Goal: Task Accomplishment & Management: Manage account settings

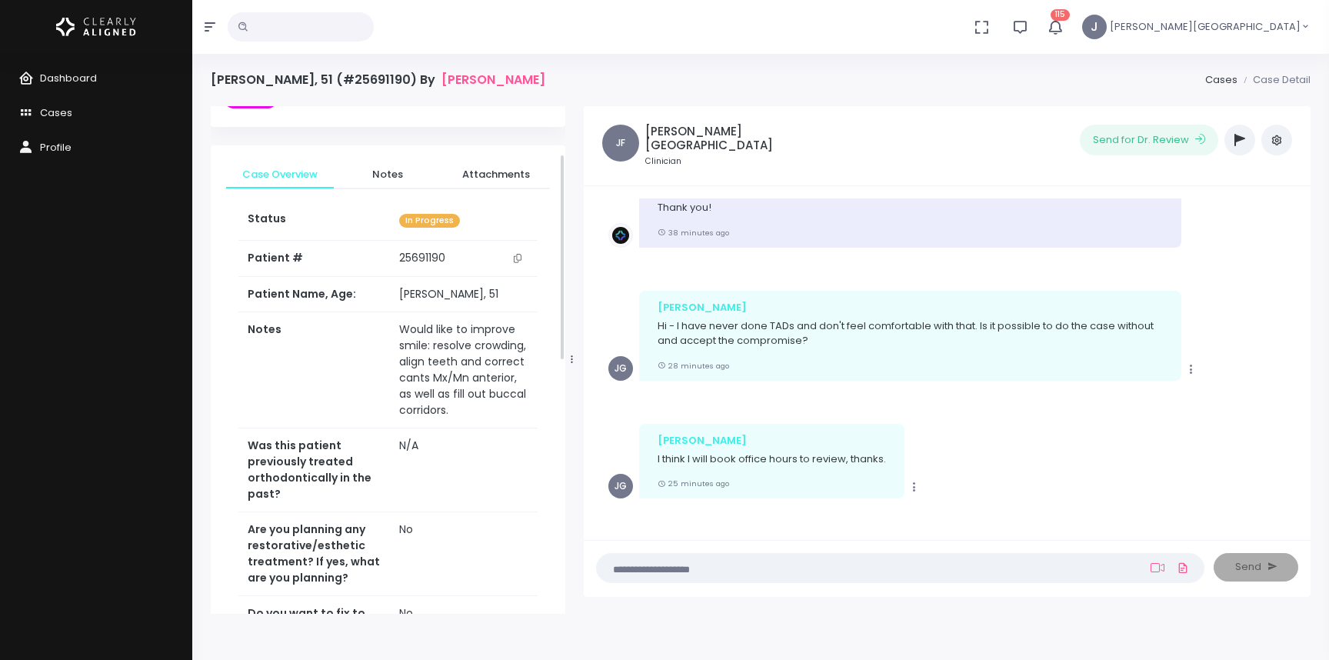
scroll to position [118, 0]
click at [52, 75] on span "Dashboard" at bounding box center [68, 78] width 57 height 15
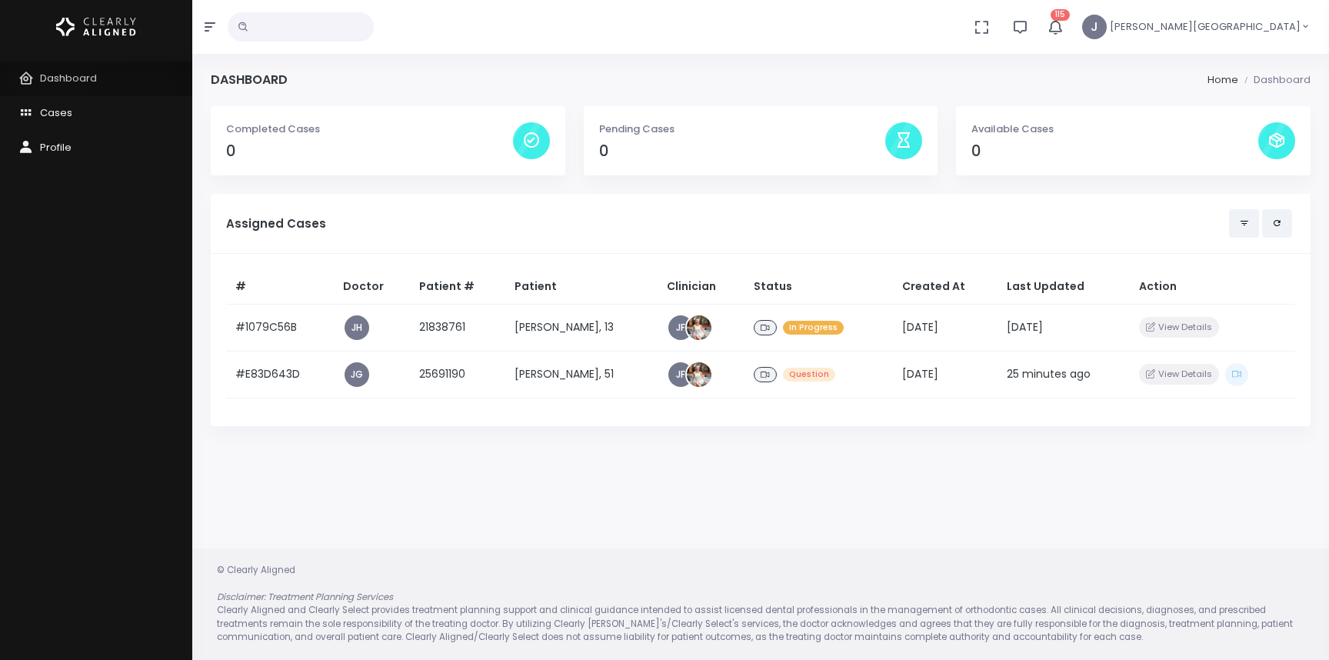
click at [52, 75] on span "Dashboard" at bounding box center [68, 78] width 57 height 15
click at [1028, 128] on p "Available Cases" at bounding box center [1115, 129] width 287 height 15
click at [57, 109] on span "Cases" at bounding box center [56, 112] width 32 height 15
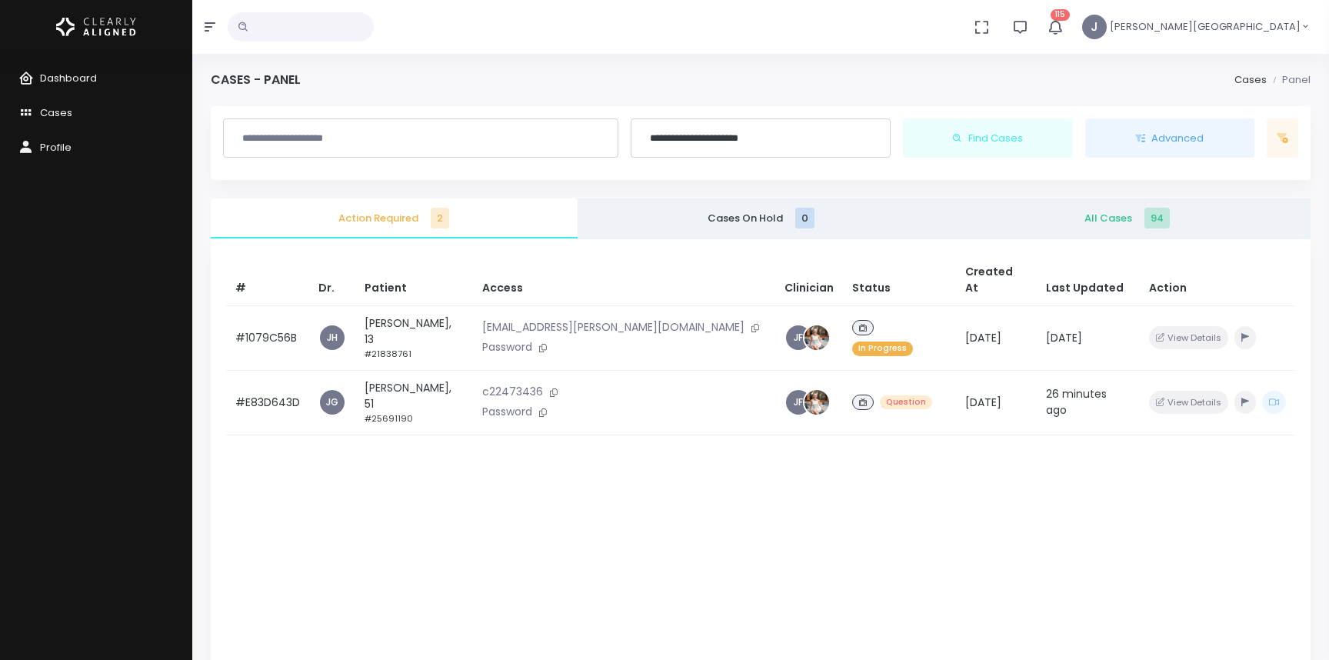
click at [1102, 217] on span "All Cases 94" at bounding box center [1127, 218] width 342 height 15
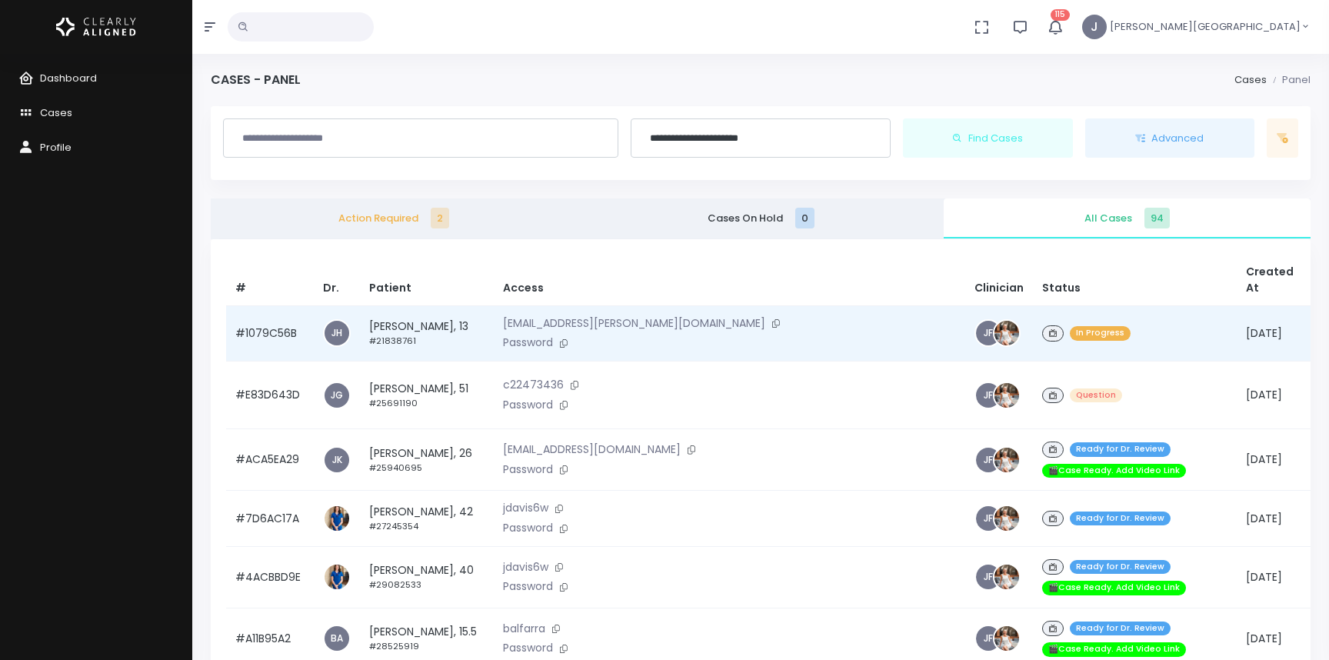
click at [1033, 328] on td "In Progress" at bounding box center [1135, 333] width 204 height 56
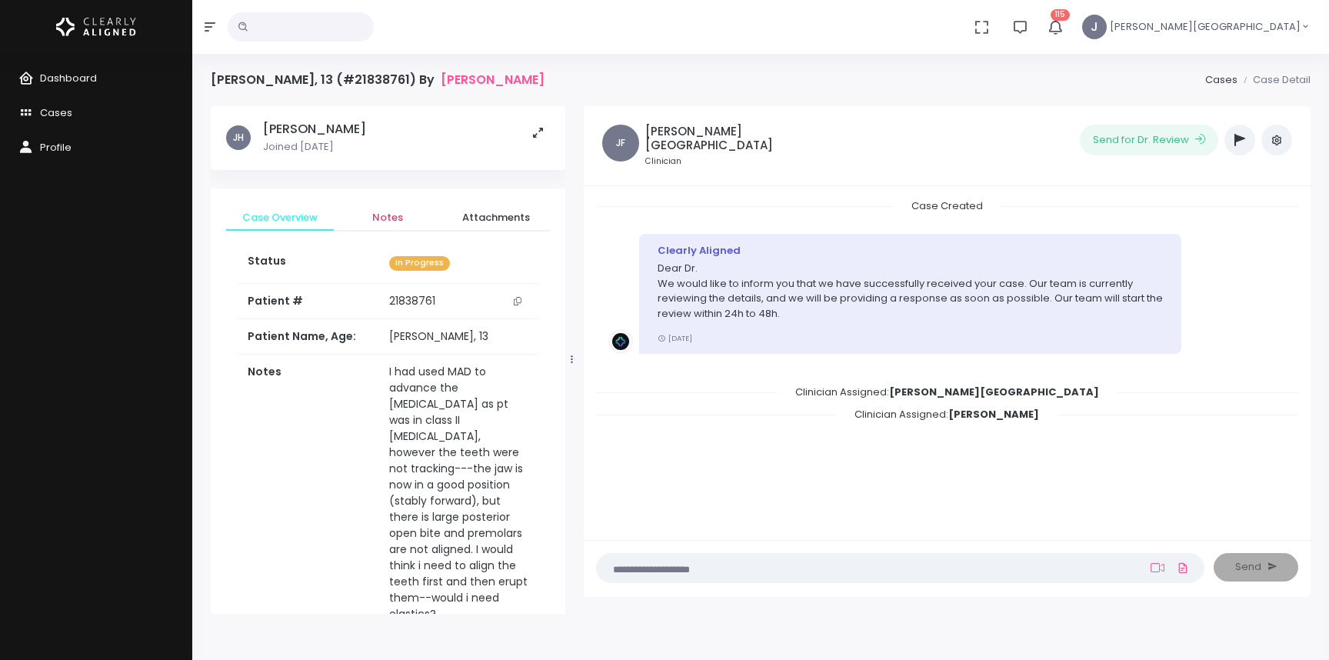
click at [392, 216] on span "Notes" at bounding box center [387, 217] width 83 height 15
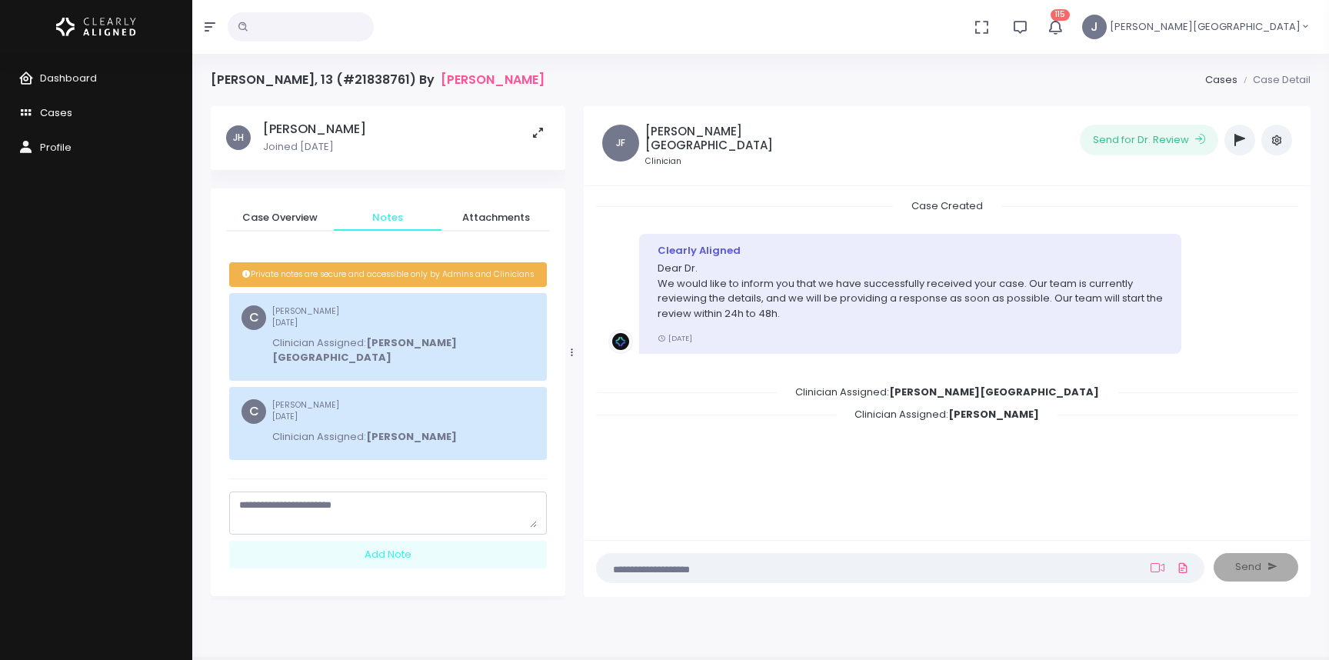
click at [66, 112] on span "Cases" at bounding box center [56, 112] width 32 height 15
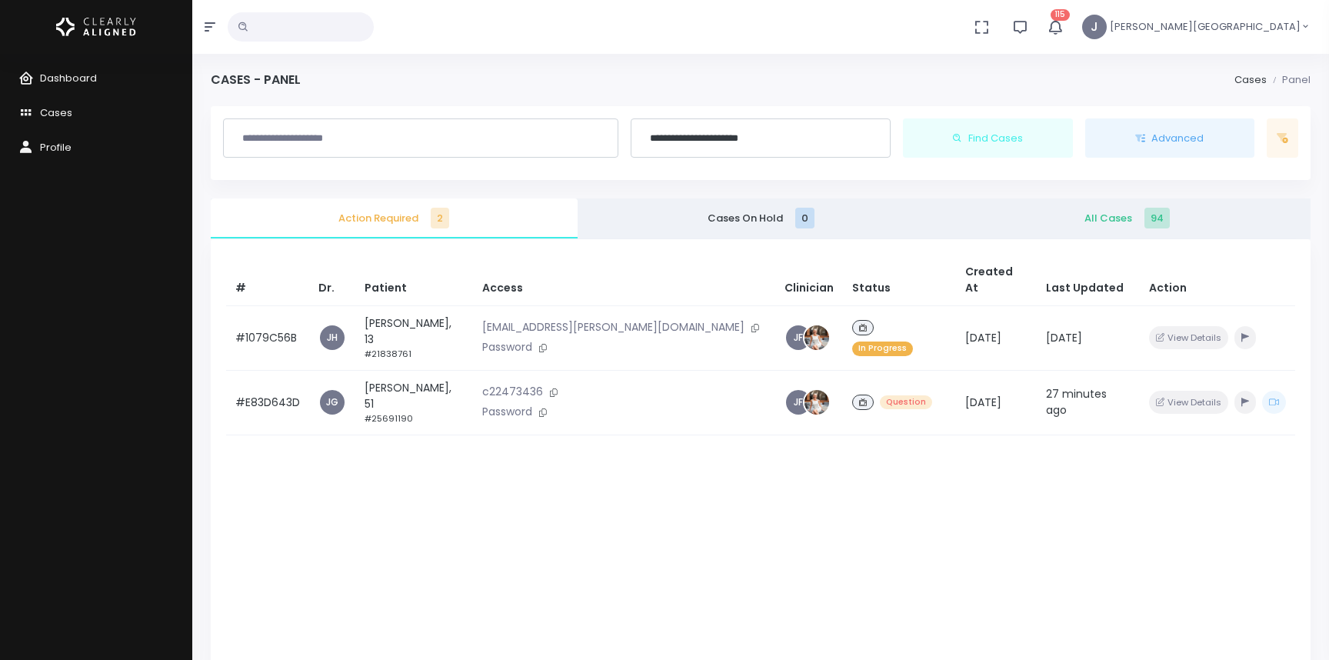
click at [1115, 216] on span "All Cases 94" at bounding box center [1127, 218] width 342 height 15
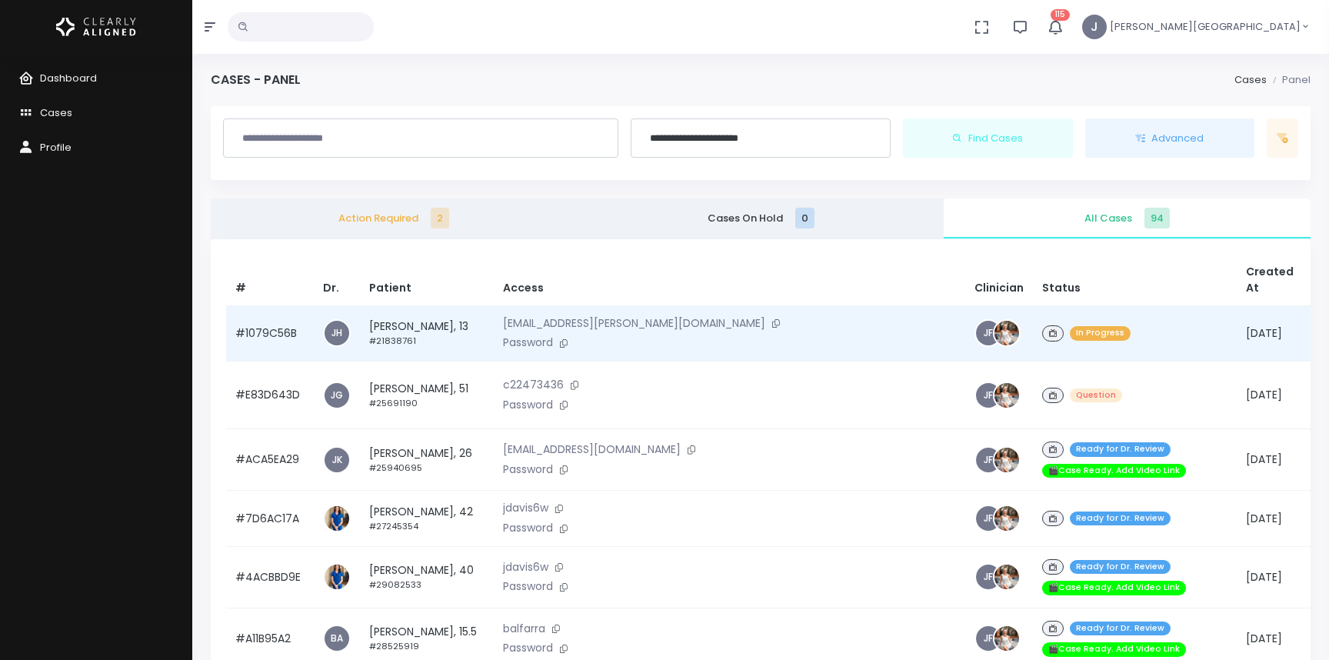
click at [1042, 337] on div "In Progress" at bounding box center [1134, 333] width 185 height 22
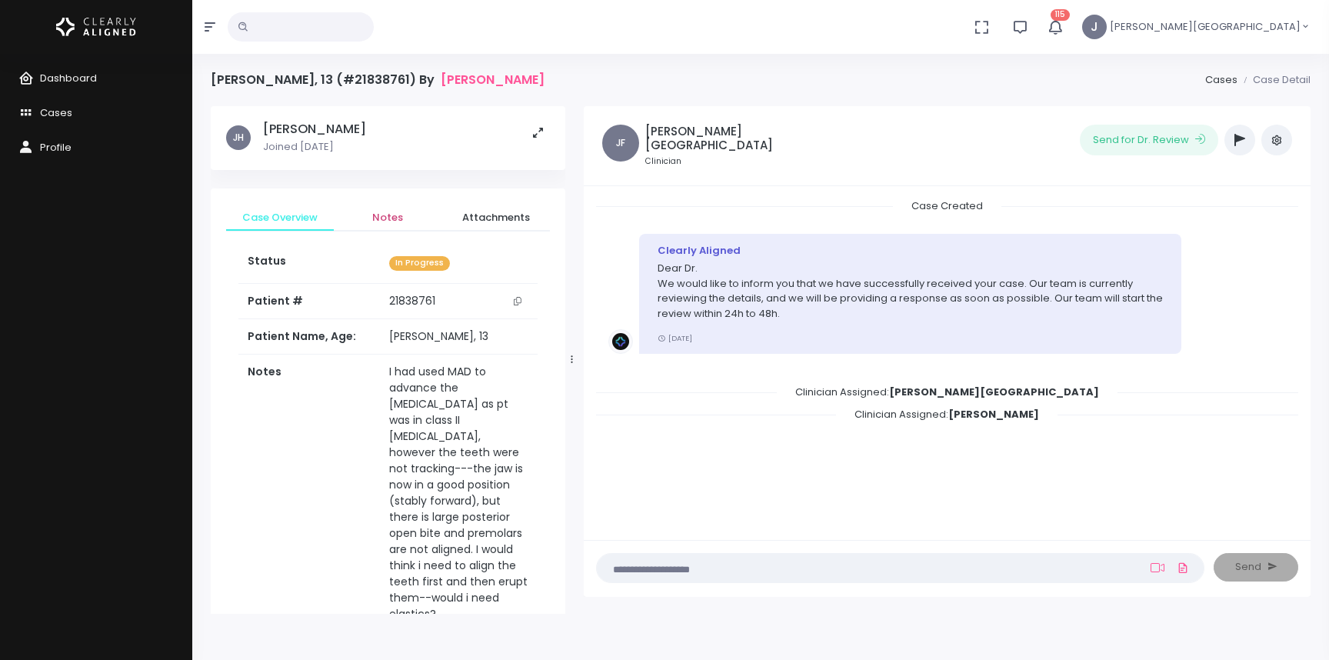
click at [390, 218] on span "Notes" at bounding box center [387, 217] width 83 height 15
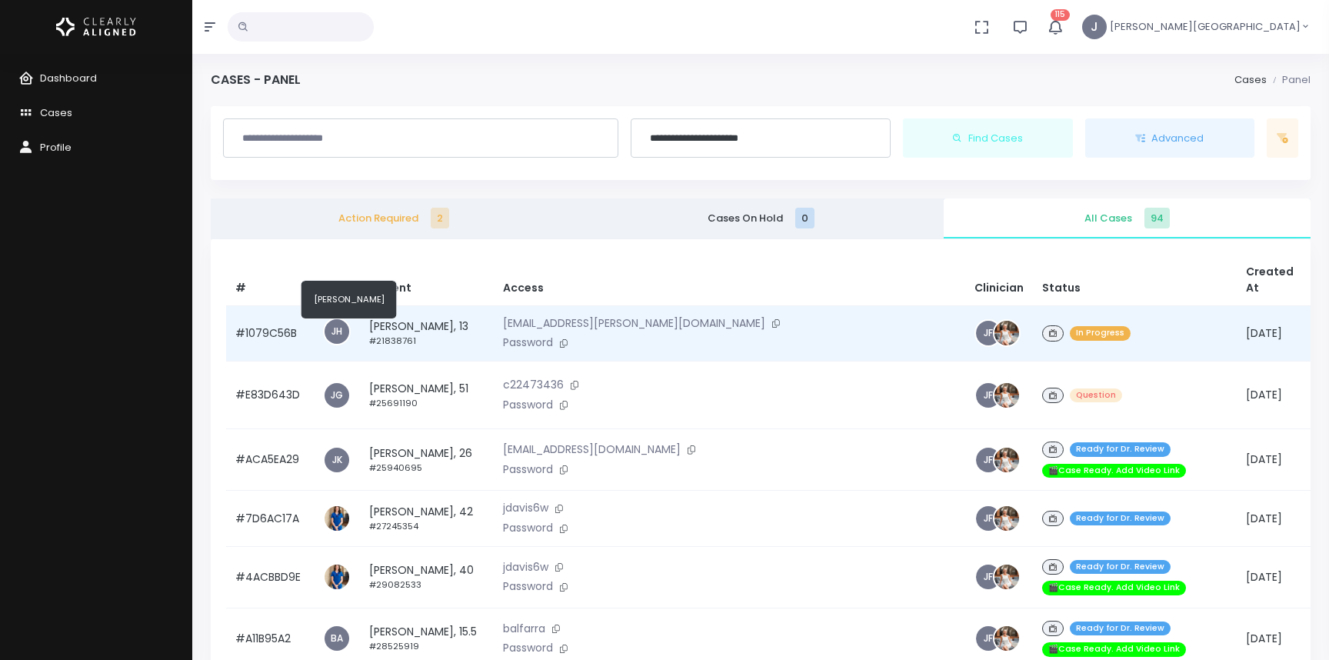
click at [338, 334] on span "JH" at bounding box center [337, 331] width 25 height 25
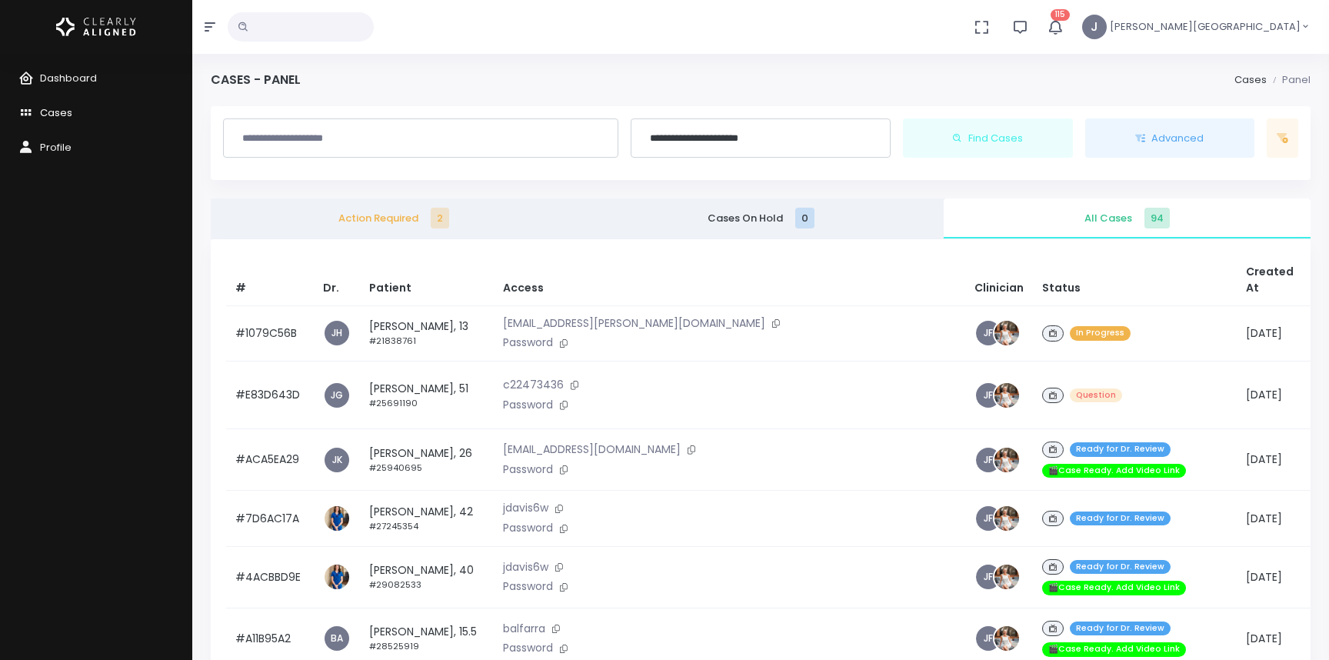
click at [57, 112] on span "Cases" at bounding box center [56, 112] width 32 height 15
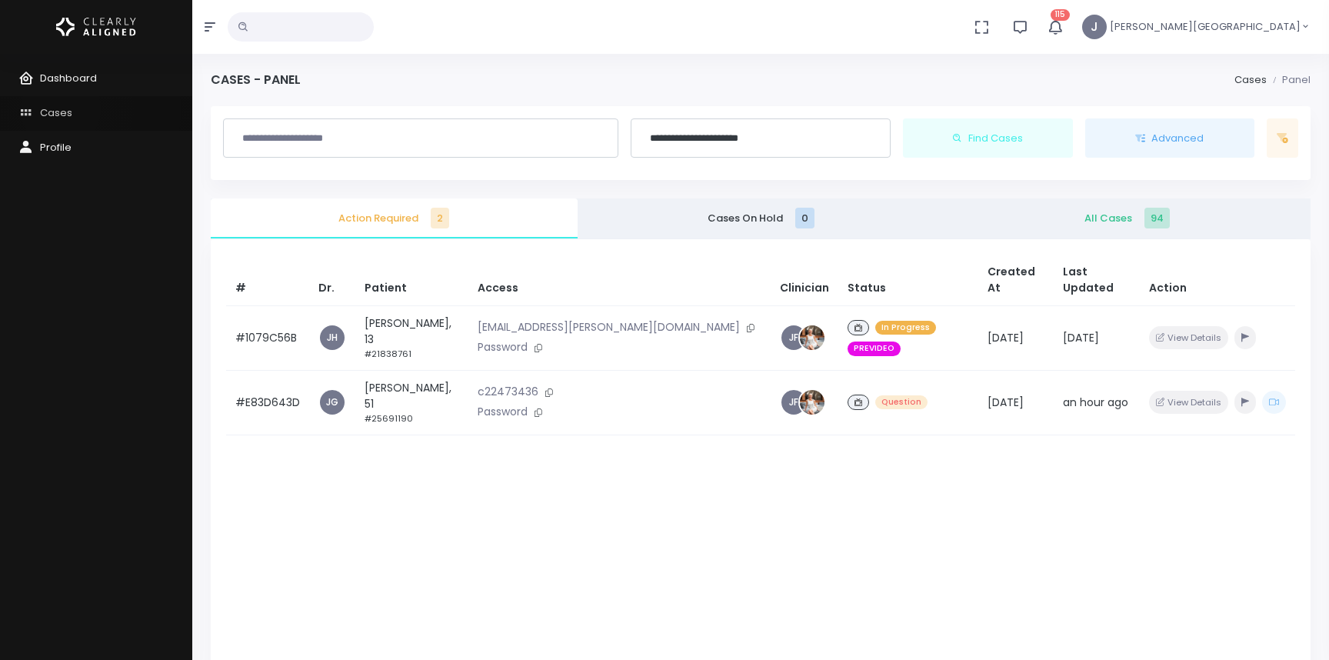
click at [60, 109] on span "Cases" at bounding box center [56, 112] width 32 height 15
click at [62, 111] on span "Cases" at bounding box center [56, 112] width 32 height 15
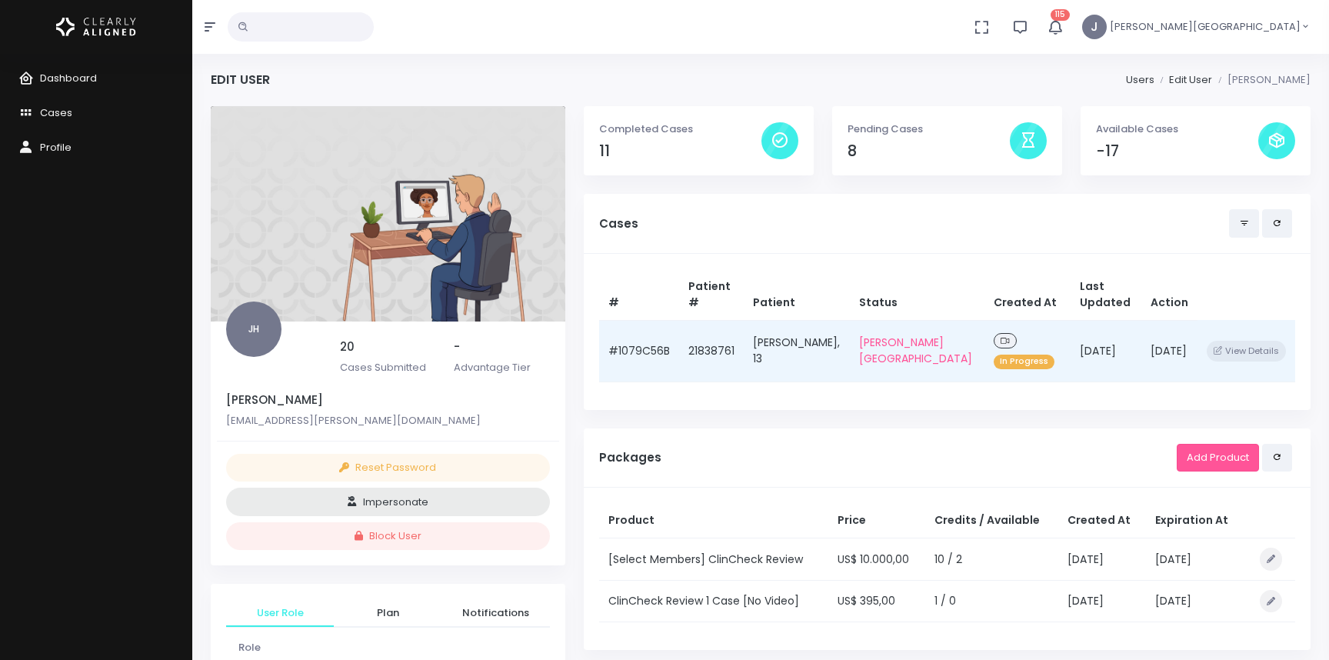
click at [831, 346] on td "[PERSON_NAME], 13" at bounding box center [797, 351] width 106 height 62
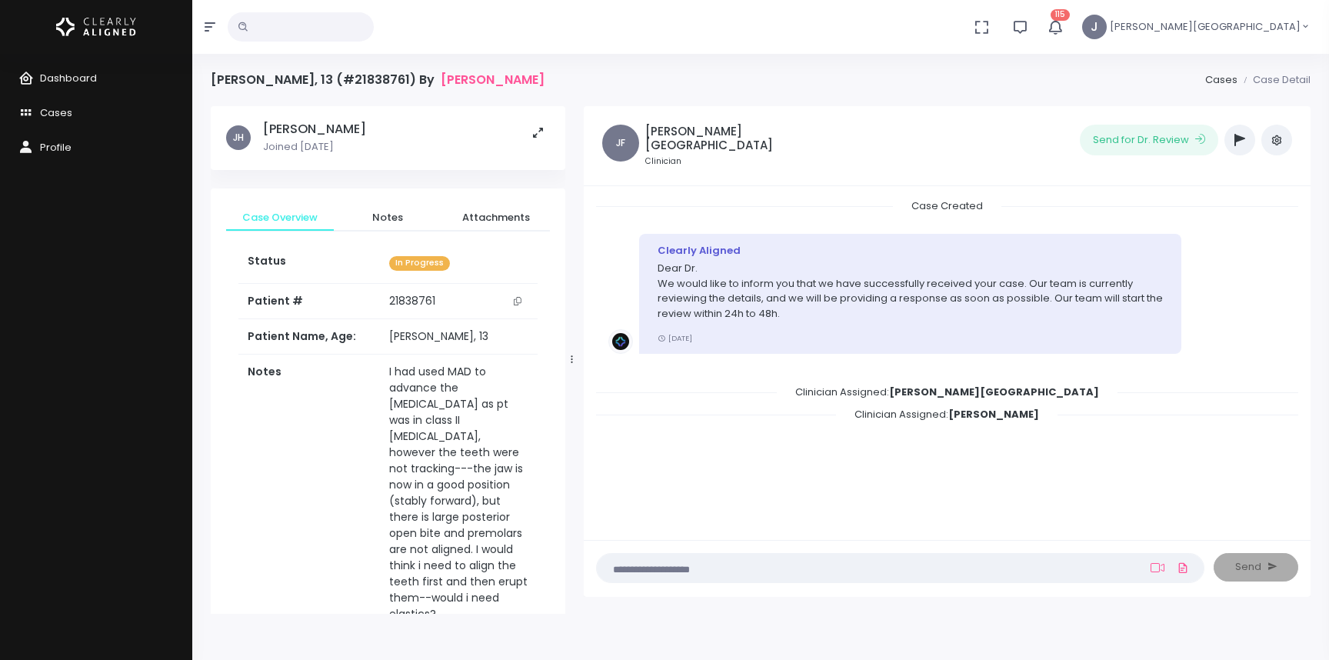
click at [1241, 141] on icon "button" at bounding box center [1240, 140] width 11 height 12
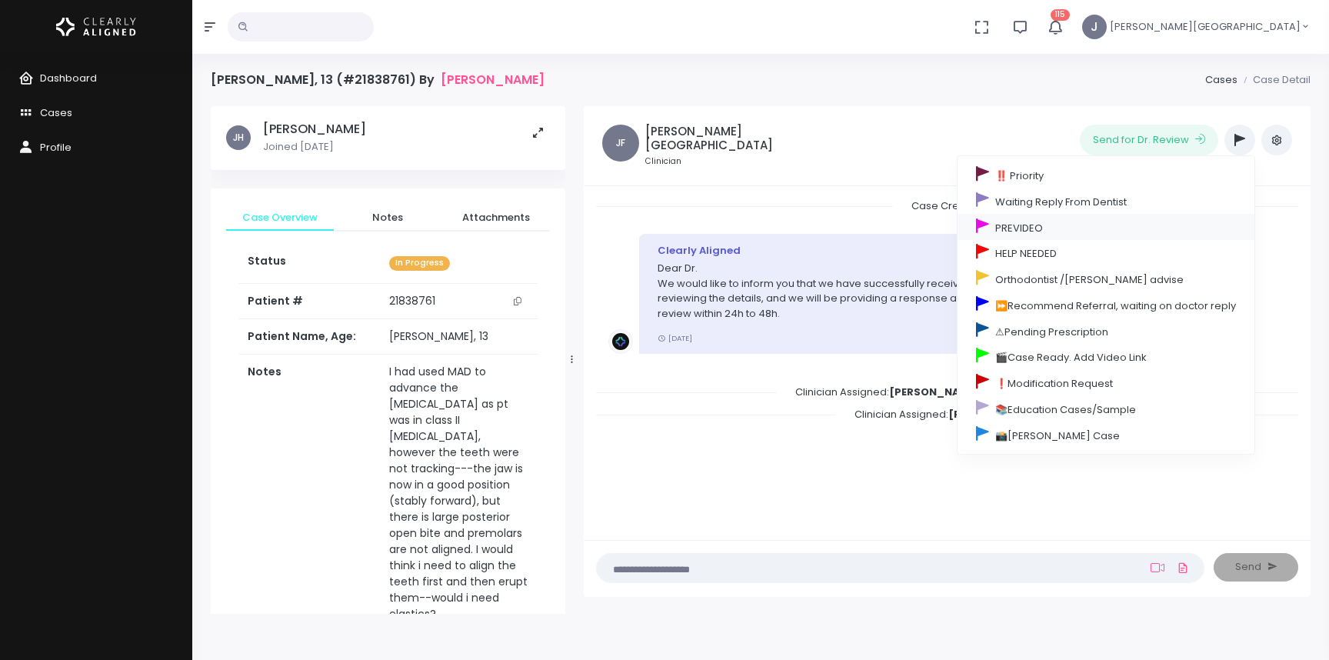
click at [1027, 227] on link "PREVIDEO" at bounding box center [1106, 227] width 297 height 26
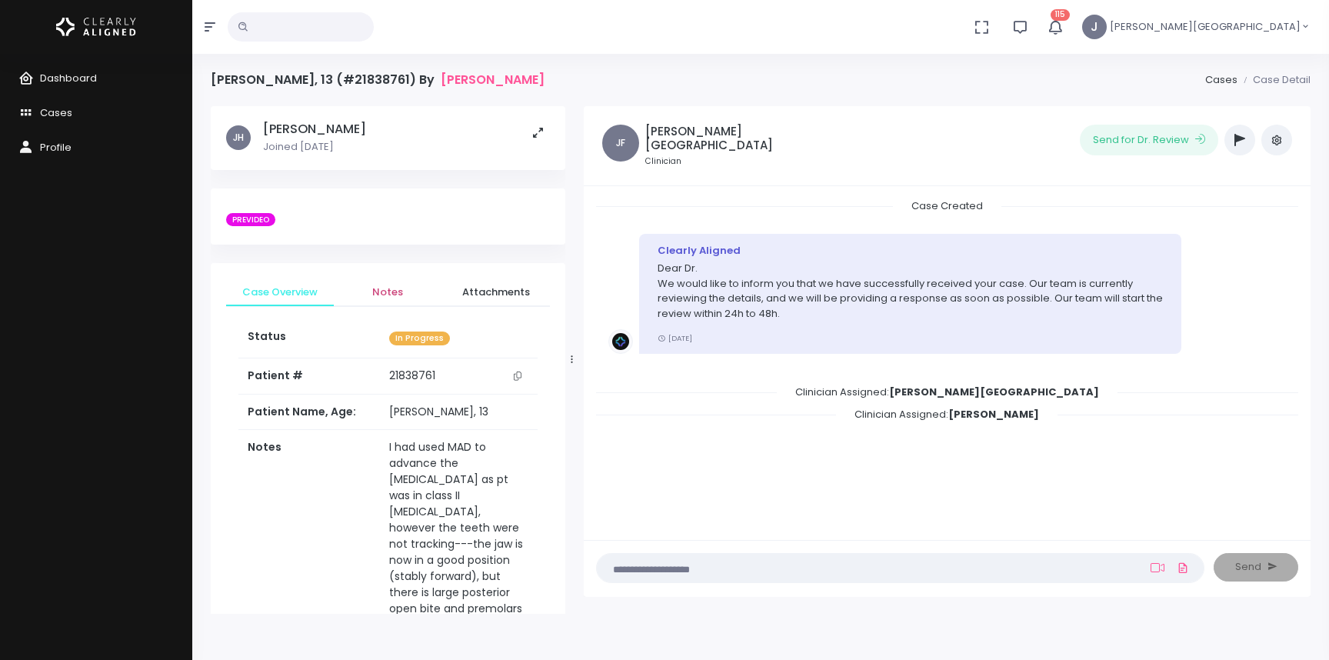
click at [395, 289] on span "Notes" at bounding box center [387, 292] width 83 height 15
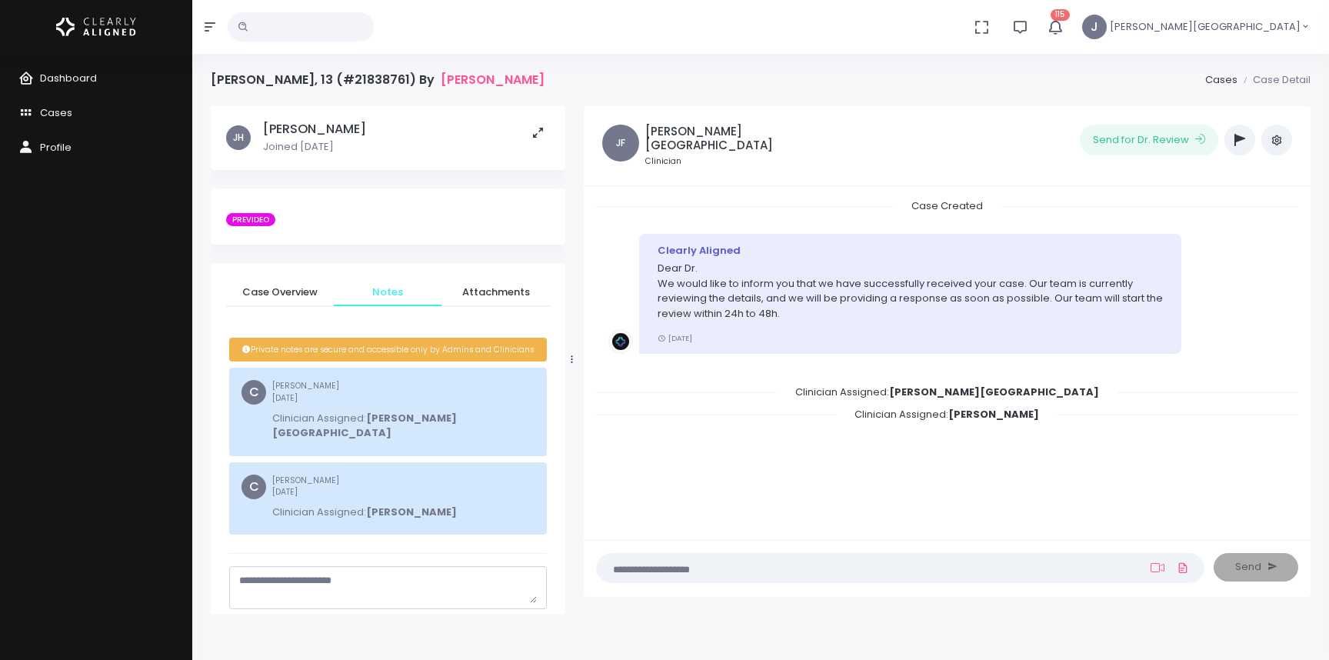
click at [328, 573] on textarea "scrollable content" at bounding box center [388, 588] width 298 height 30
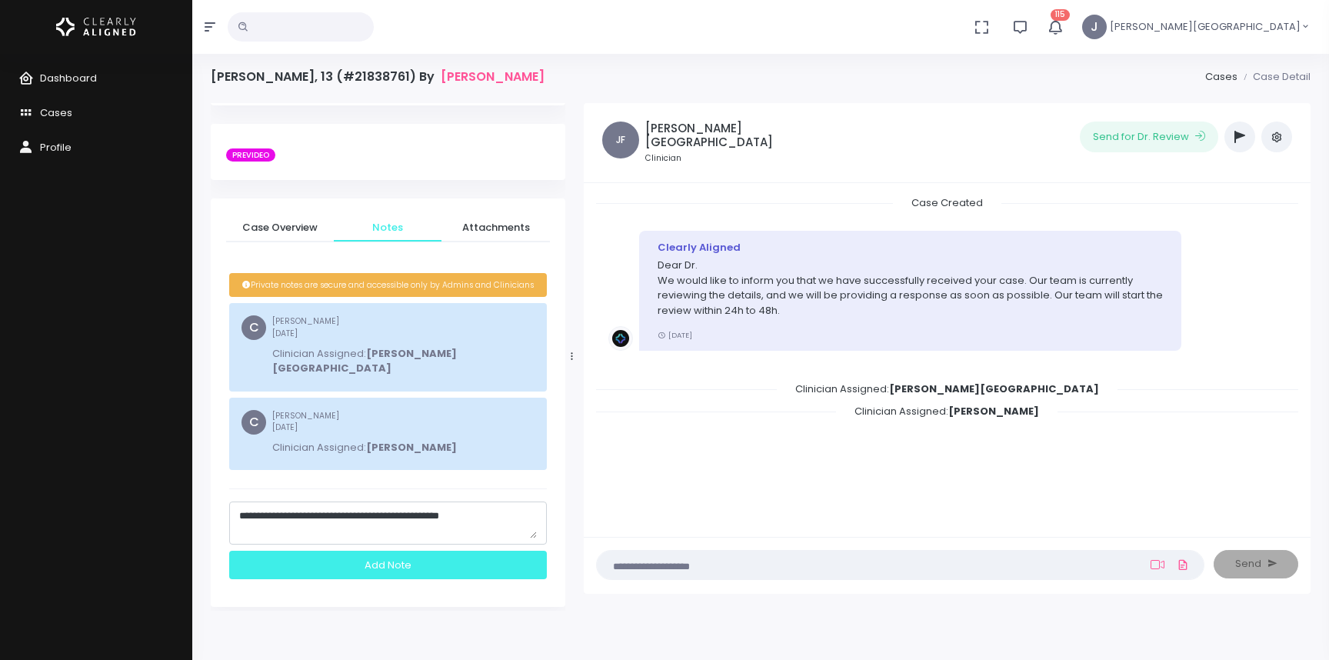
scroll to position [5, 0]
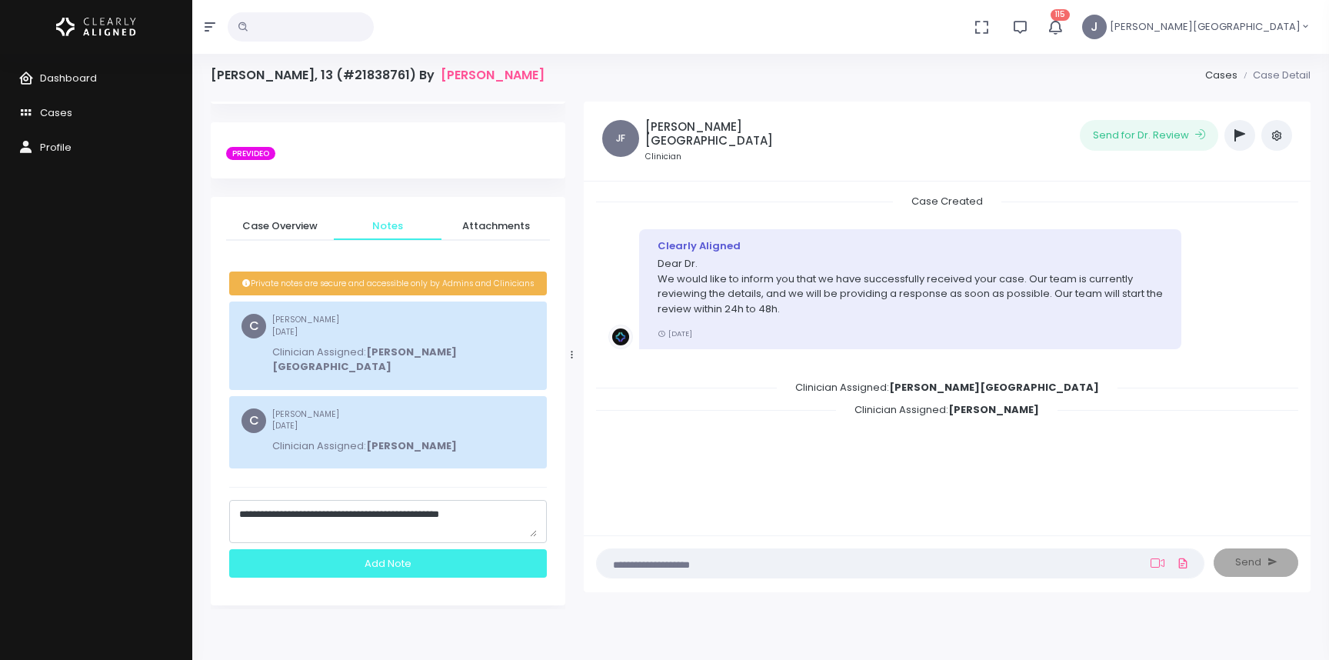
type textarea "**********"
click at [400, 553] on div "Add Note" at bounding box center [388, 563] width 318 height 28
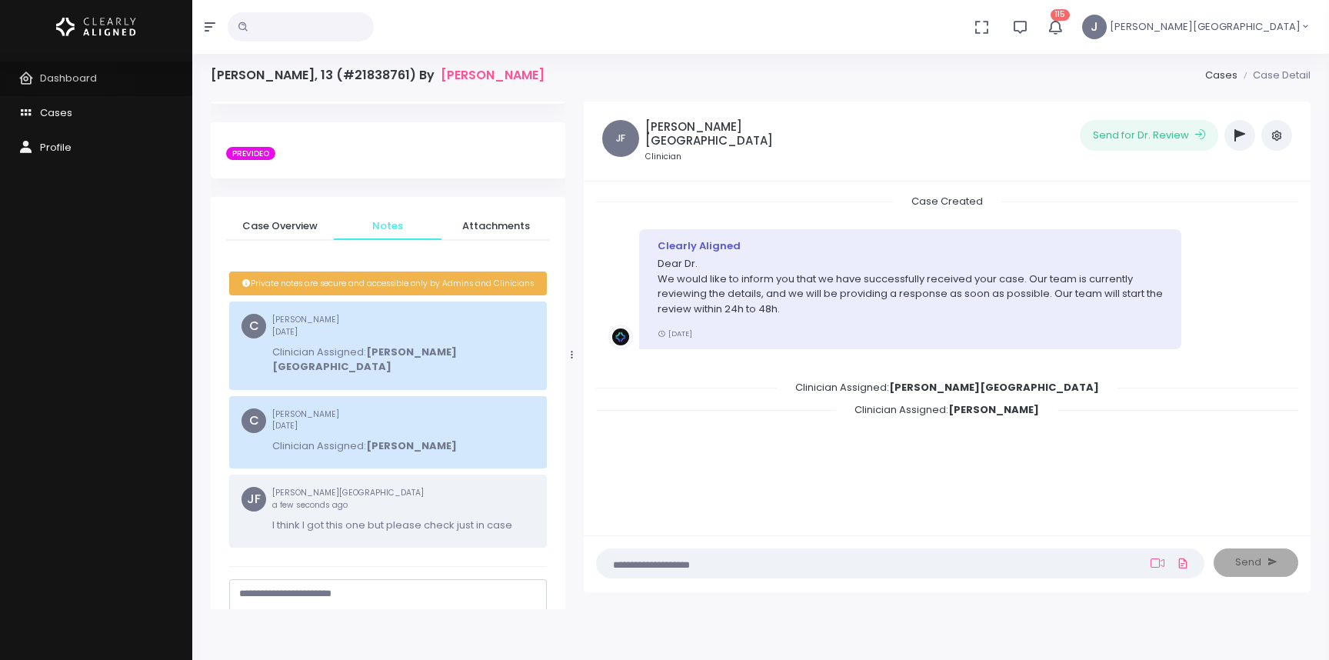
click at [71, 75] on span "Dashboard" at bounding box center [68, 78] width 57 height 15
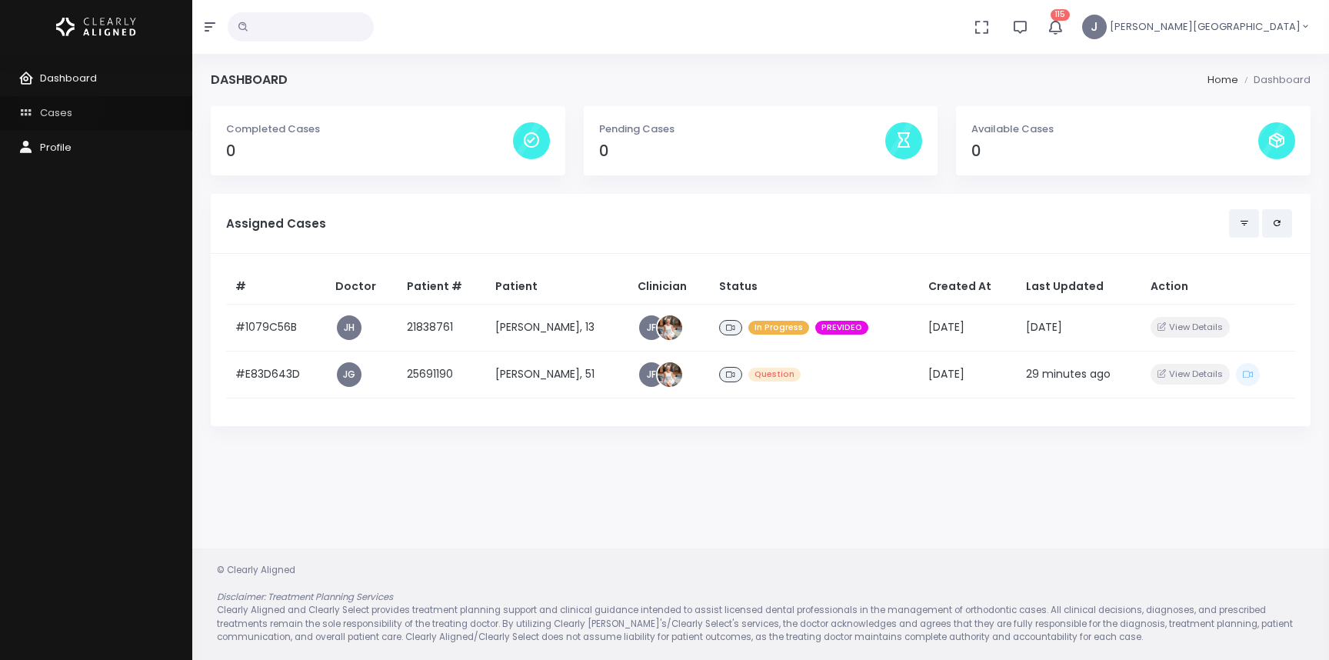
click at [60, 108] on span "Cases" at bounding box center [56, 112] width 32 height 15
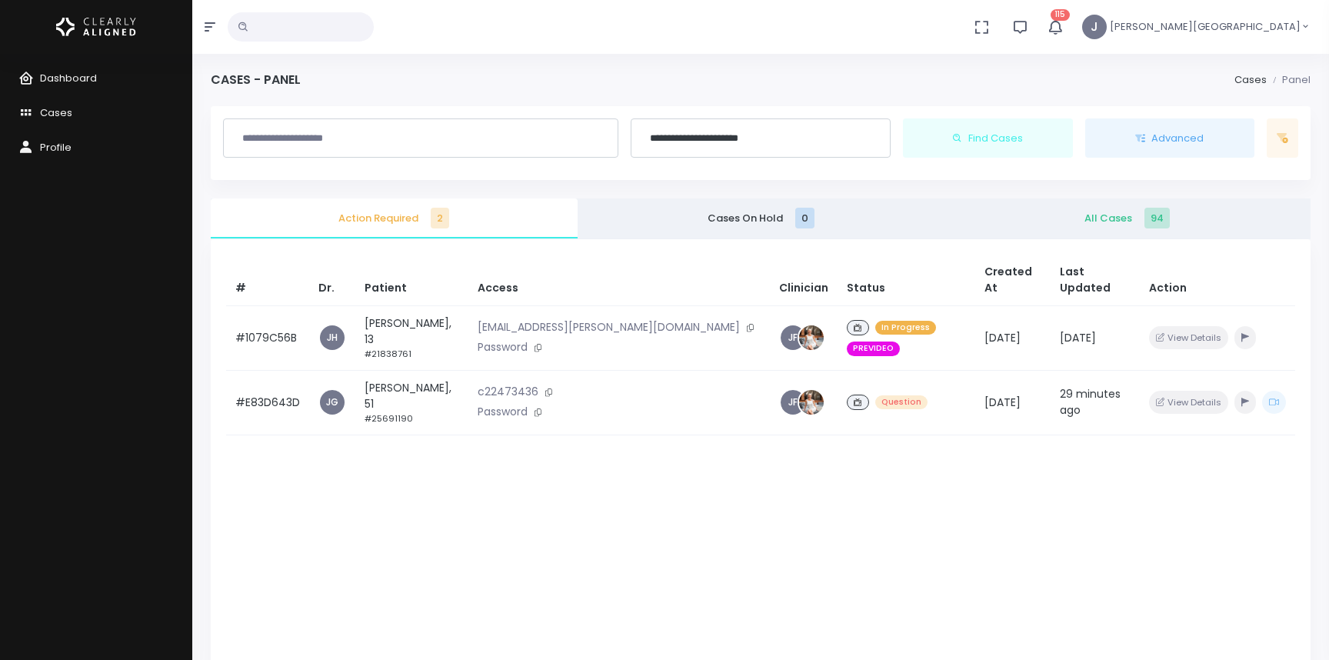
click at [1105, 215] on span "All Cases 94" at bounding box center [1127, 218] width 342 height 15
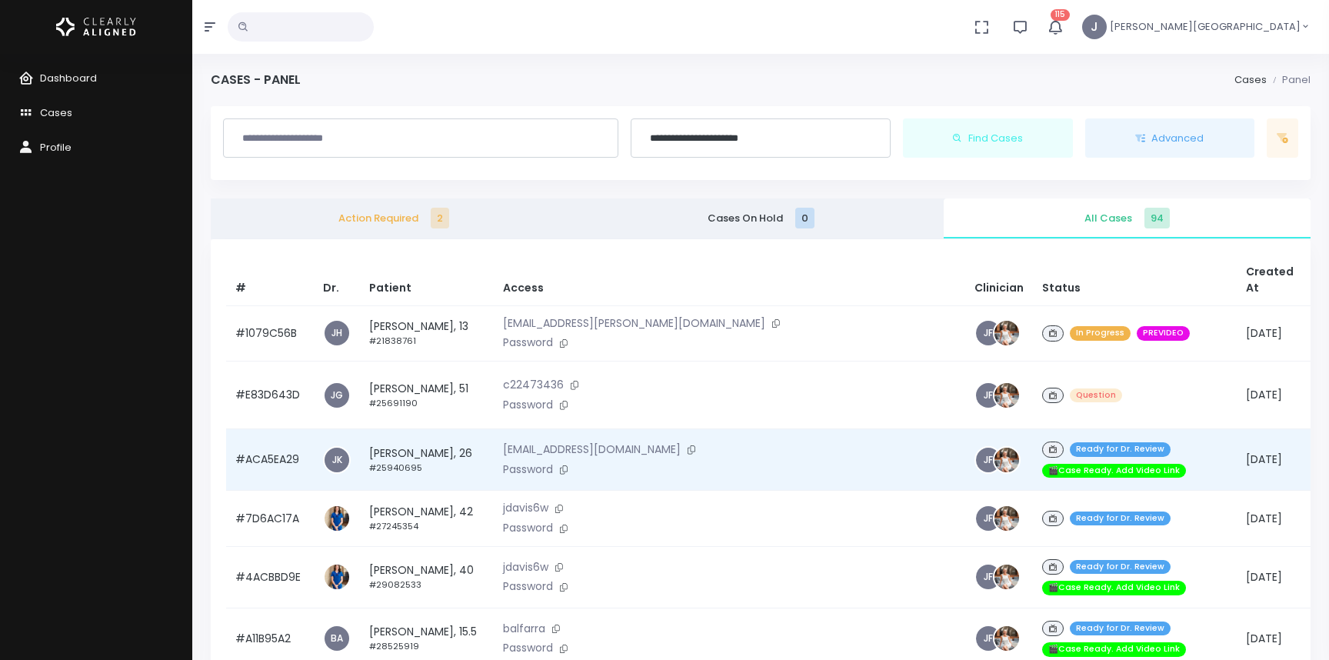
click at [647, 468] on td "drku@wplusdental.com Password" at bounding box center [730, 460] width 472 height 62
click at [338, 466] on span "JK" at bounding box center [337, 458] width 25 height 25
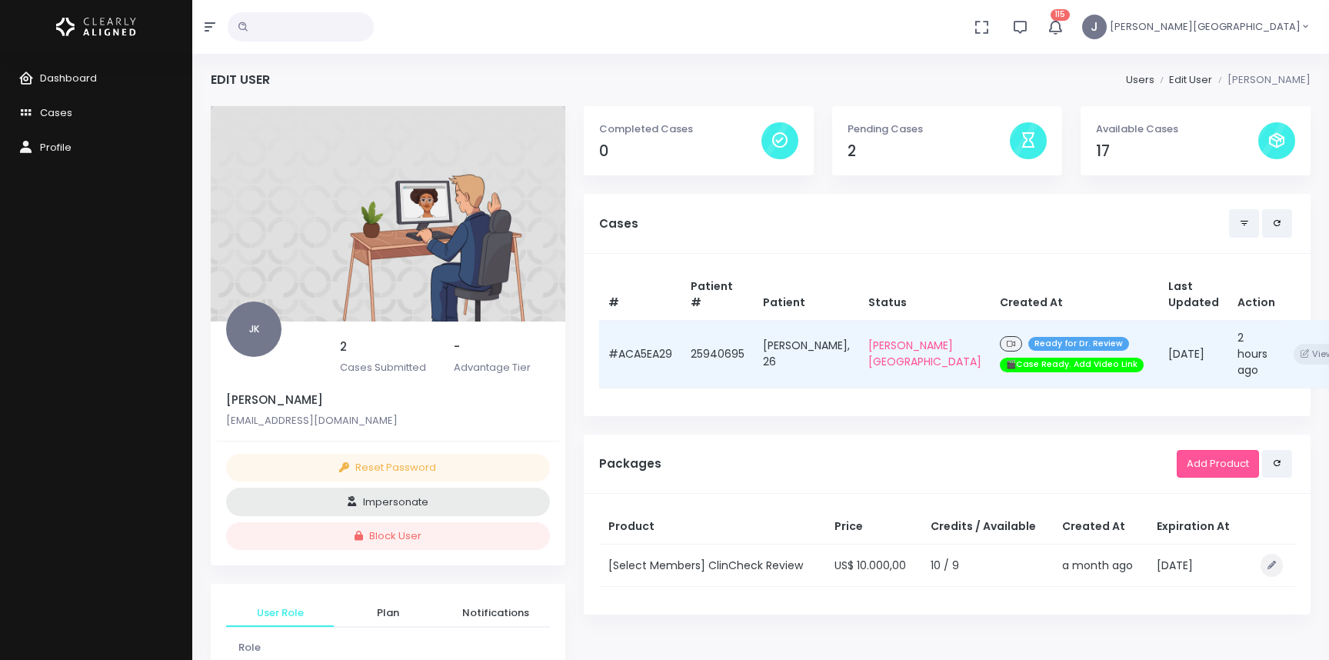
click at [815, 330] on td "[PERSON_NAME], 26" at bounding box center [806, 354] width 105 height 68
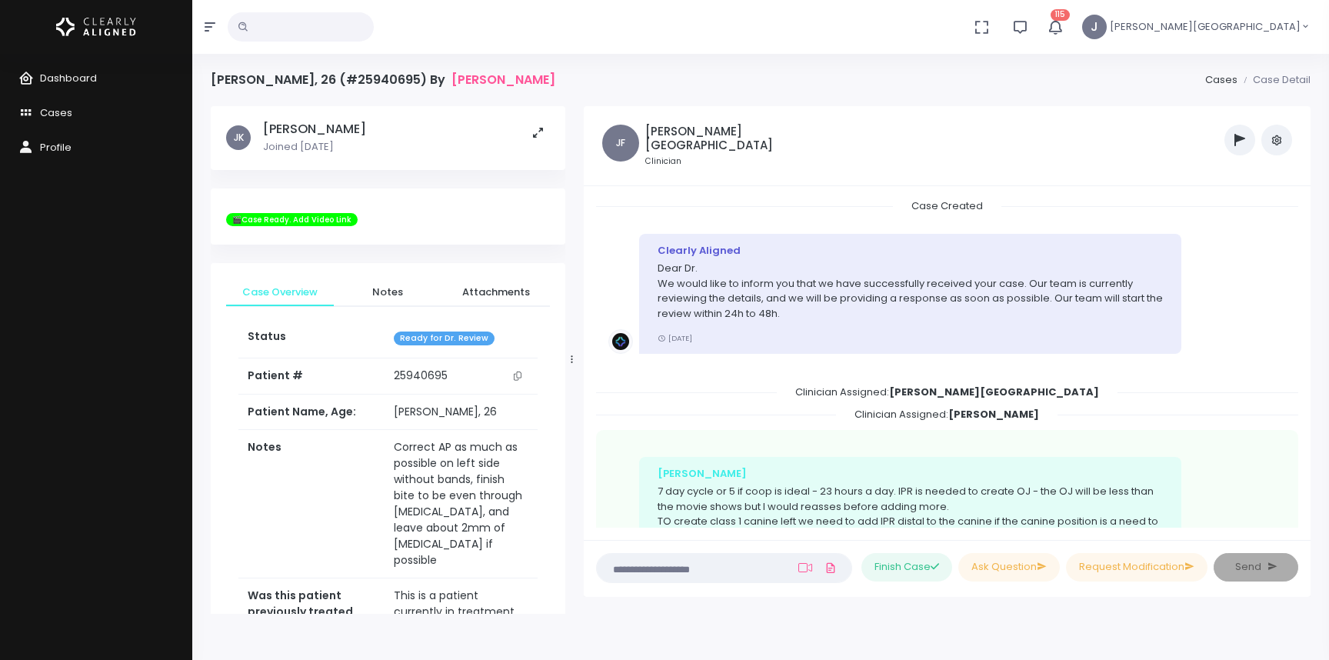
click at [1241, 141] on icon "button" at bounding box center [1240, 140] width 11 height 12
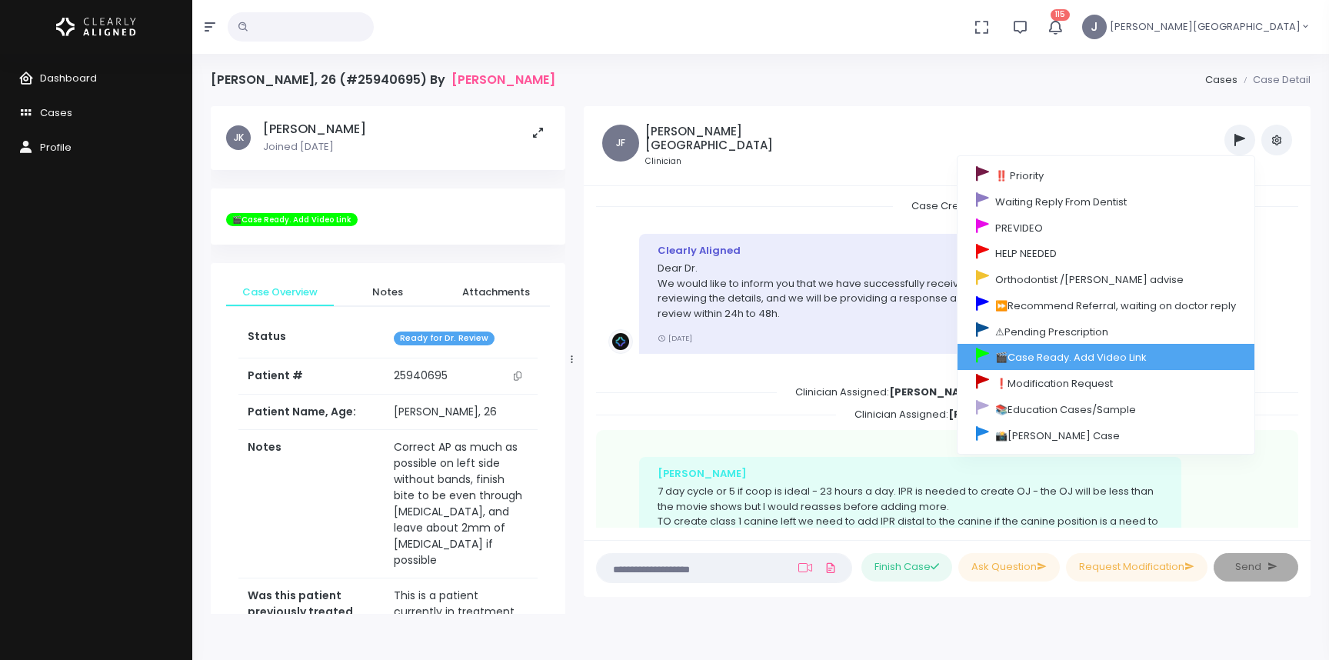
click at [1094, 355] on link "🎬Case Ready. Add Video Link" at bounding box center [1106, 357] width 297 height 26
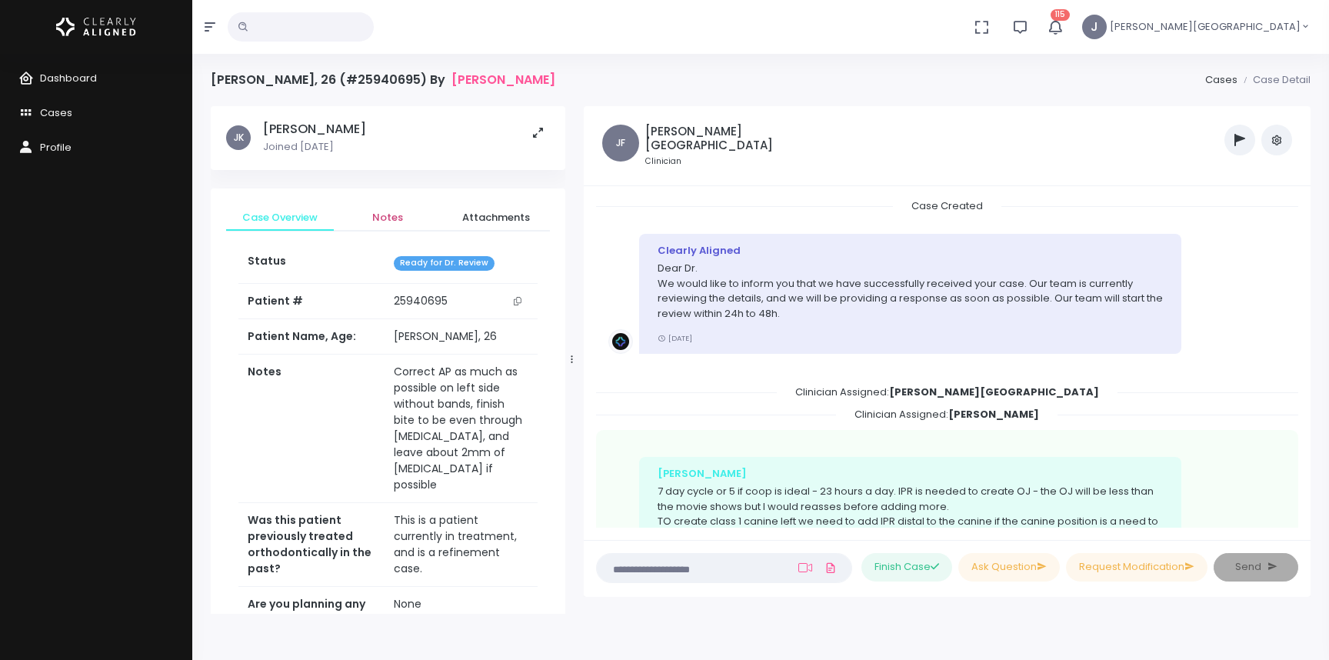
click at [390, 212] on span "Notes" at bounding box center [387, 217] width 83 height 15
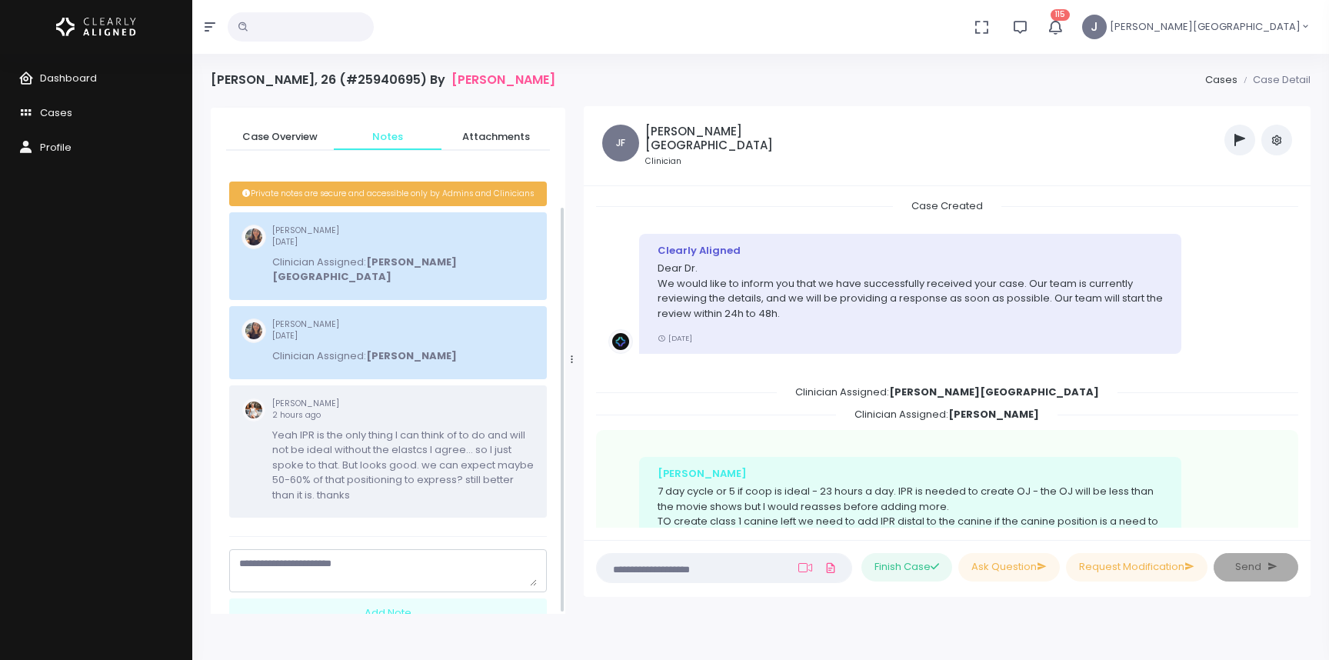
scroll to position [125, 0]
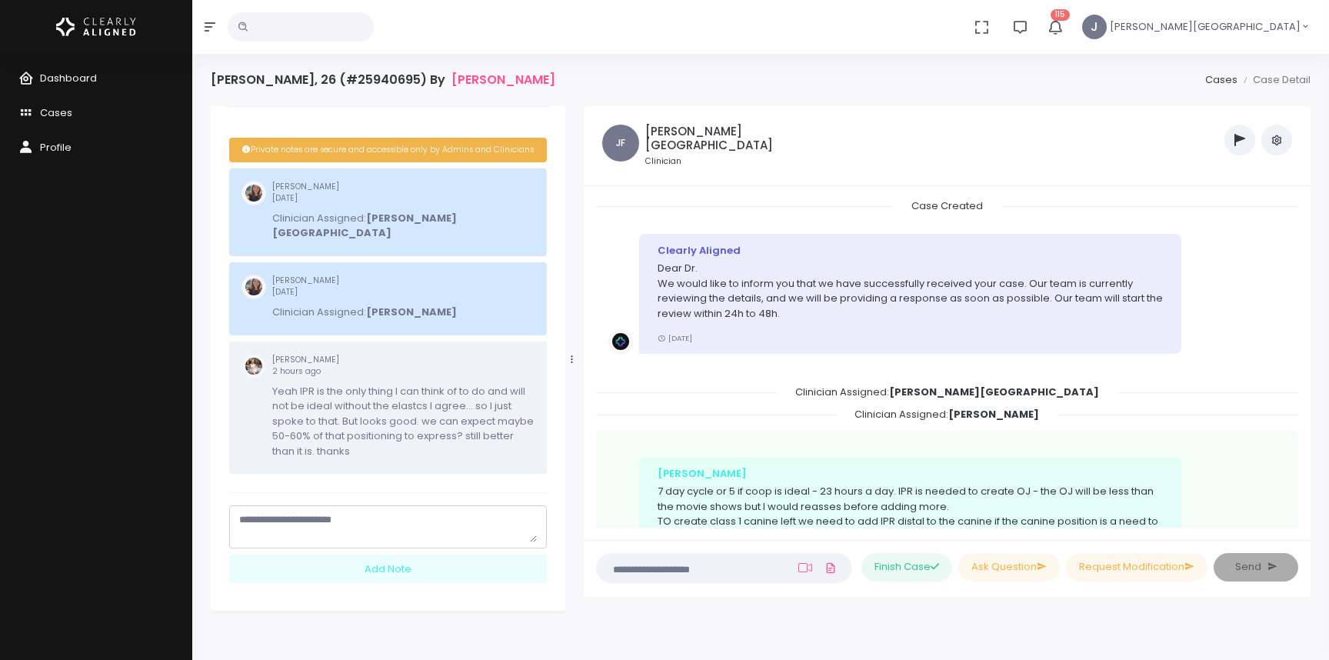
click at [337, 512] on textarea "scrollable content" at bounding box center [388, 527] width 298 height 30
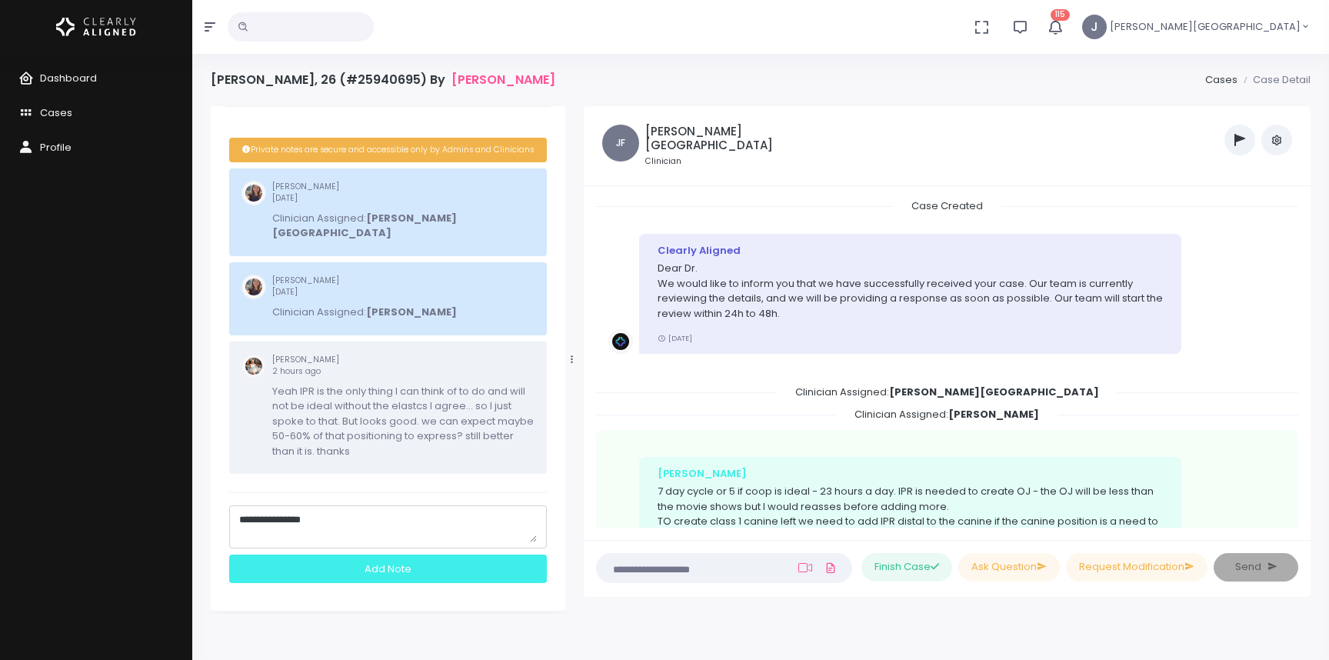
type textarea "**********"
click at [347, 555] on div "Add Note" at bounding box center [388, 569] width 318 height 28
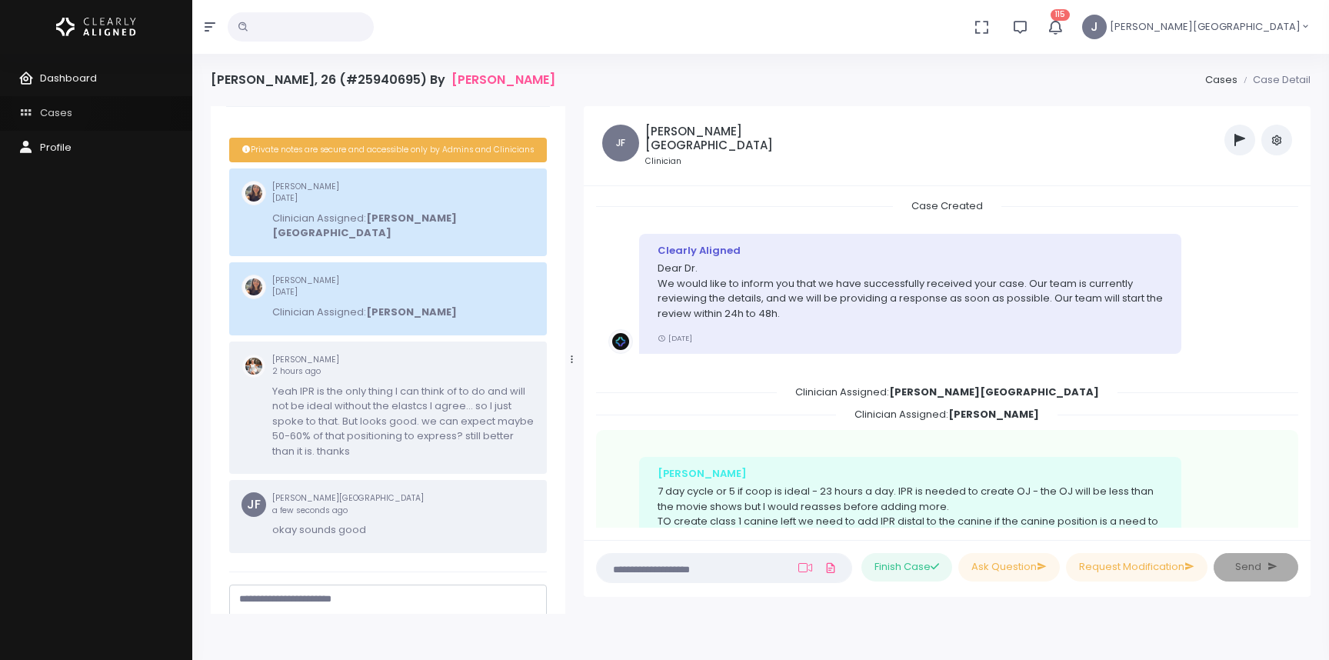
click at [52, 106] on span "Cases" at bounding box center [56, 112] width 32 height 15
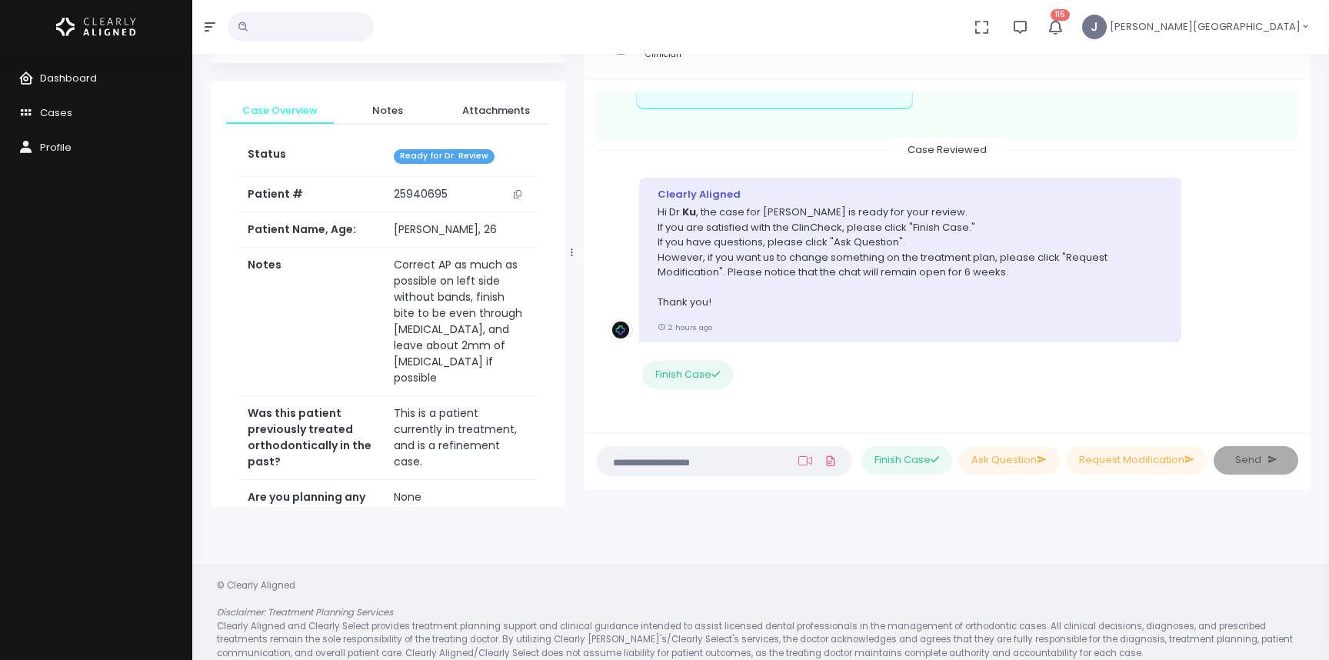
scroll to position [122, 0]
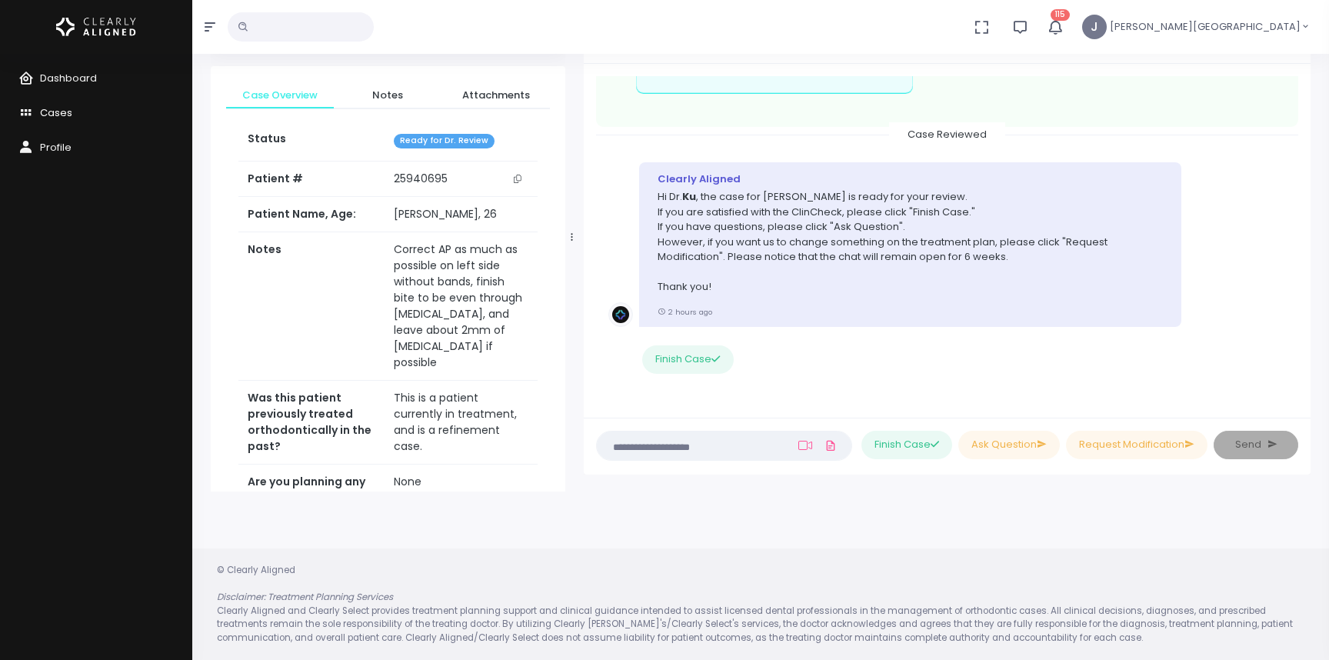
click at [59, 110] on span "Cases" at bounding box center [56, 112] width 32 height 15
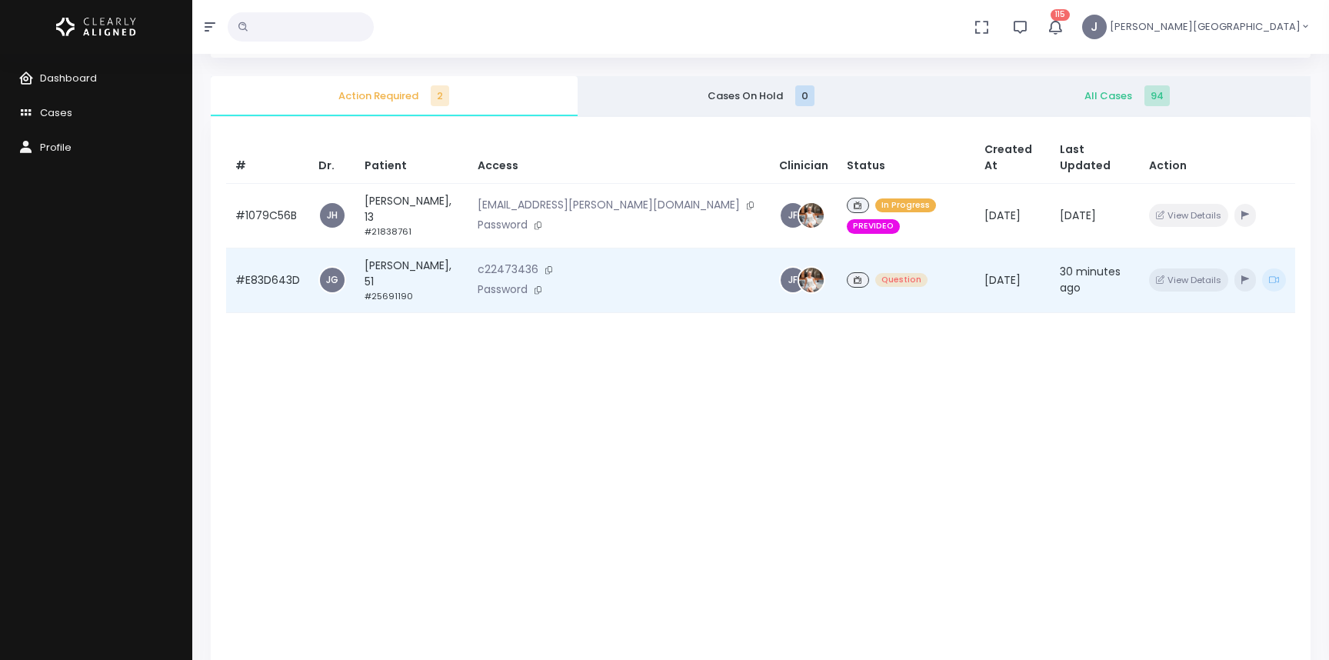
click at [877, 269] on div "Question" at bounding box center [906, 280] width 118 height 22
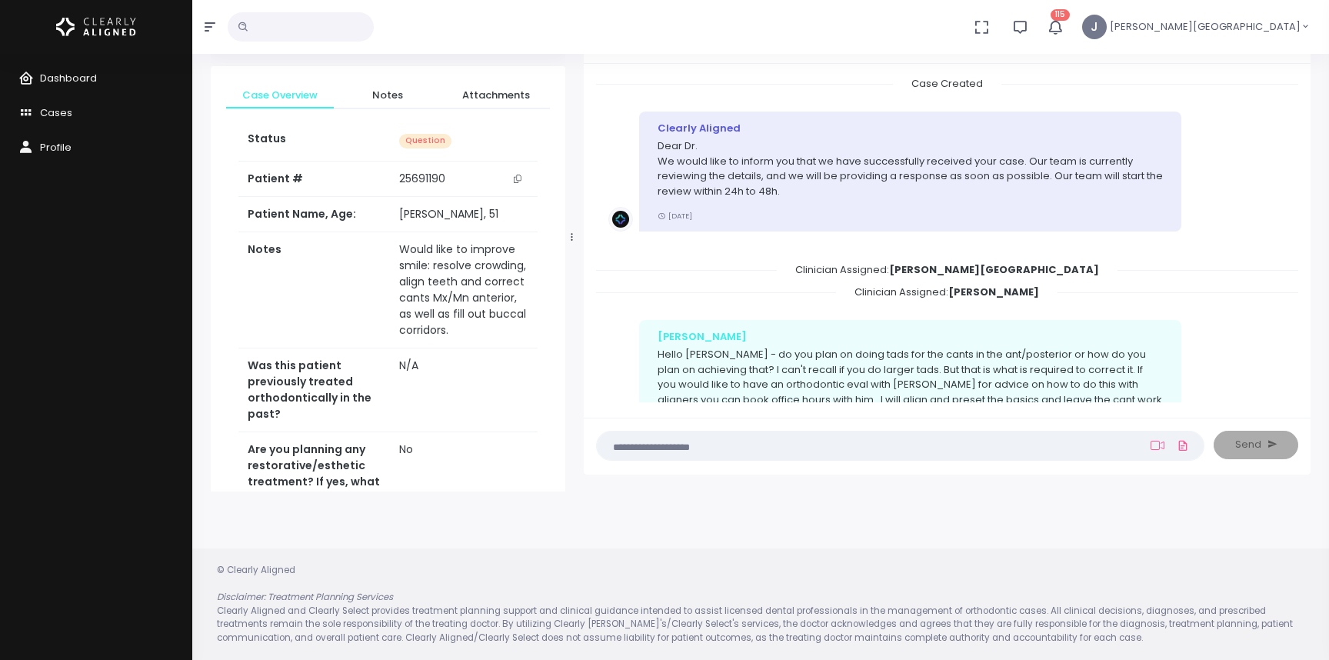
scroll to position [872, 0]
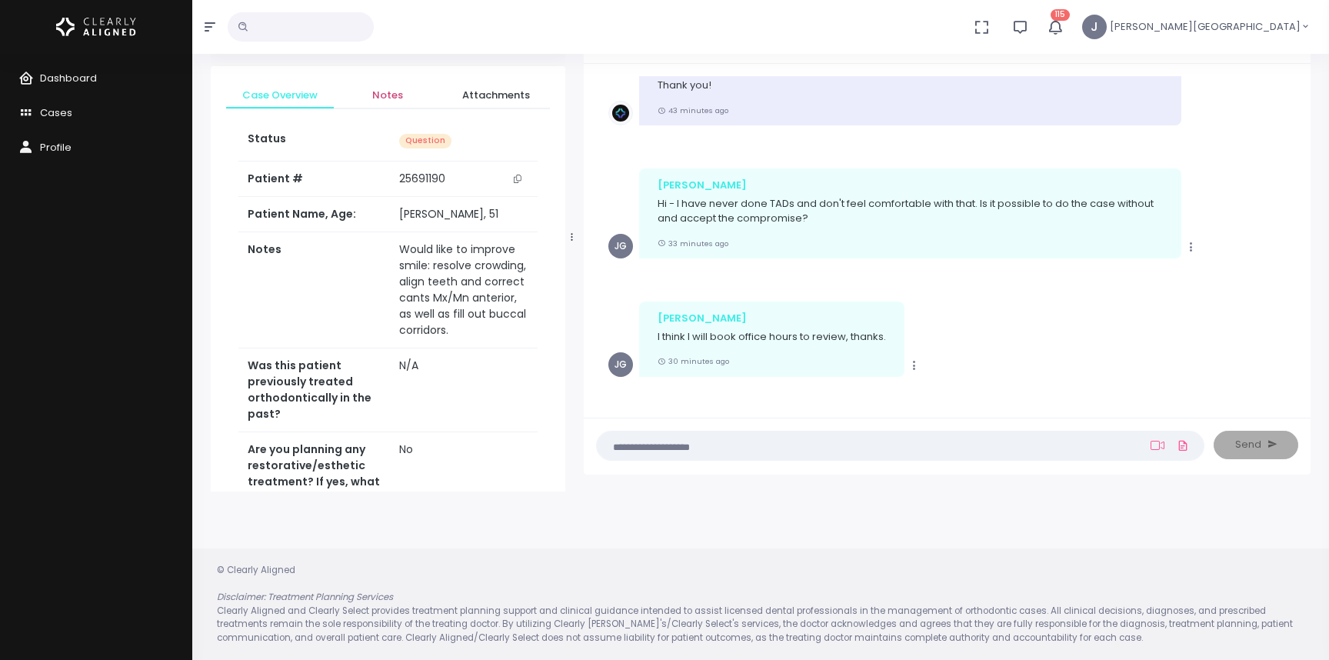
click at [385, 89] on span "Notes" at bounding box center [387, 95] width 83 height 15
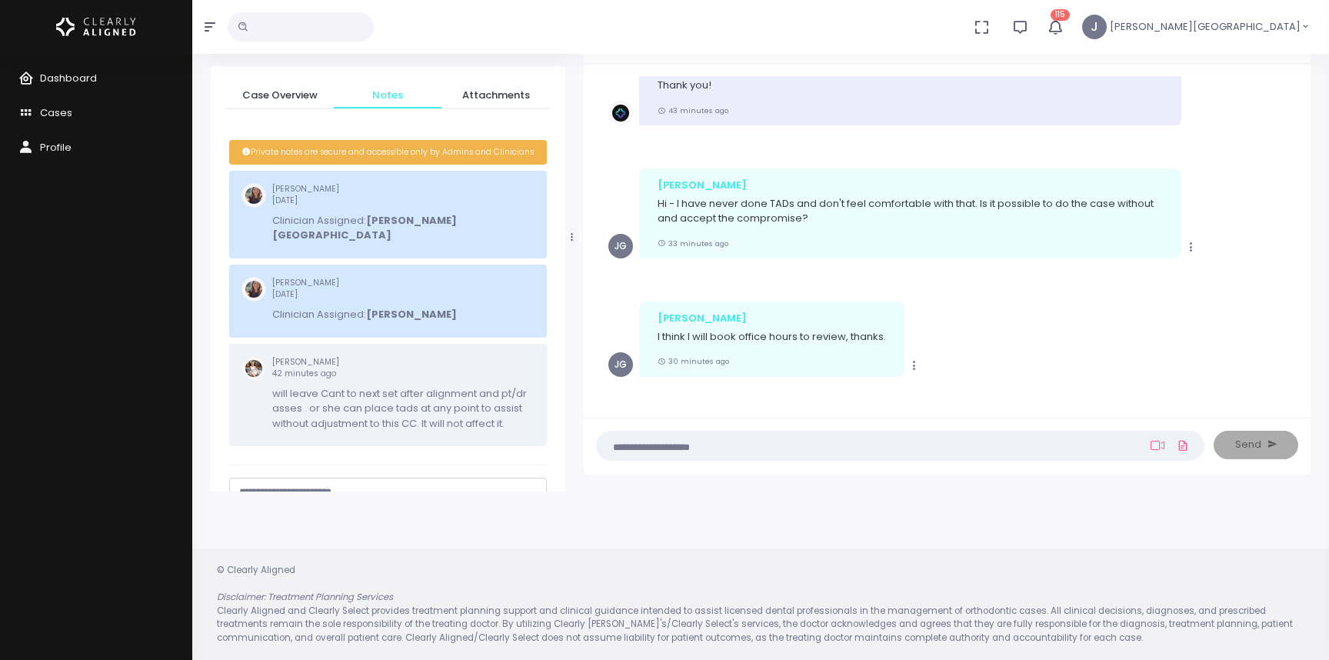
click at [334, 485] on textarea "scrollable content" at bounding box center [388, 500] width 298 height 30
drag, startPoint x: 264, startPoint y: 478, endPoint x: 233, endPoint y: 476, distance: 30.8
click at [233, 478] on nick-textarea "**********" at bounding box center [388, 499] width 318 height 43
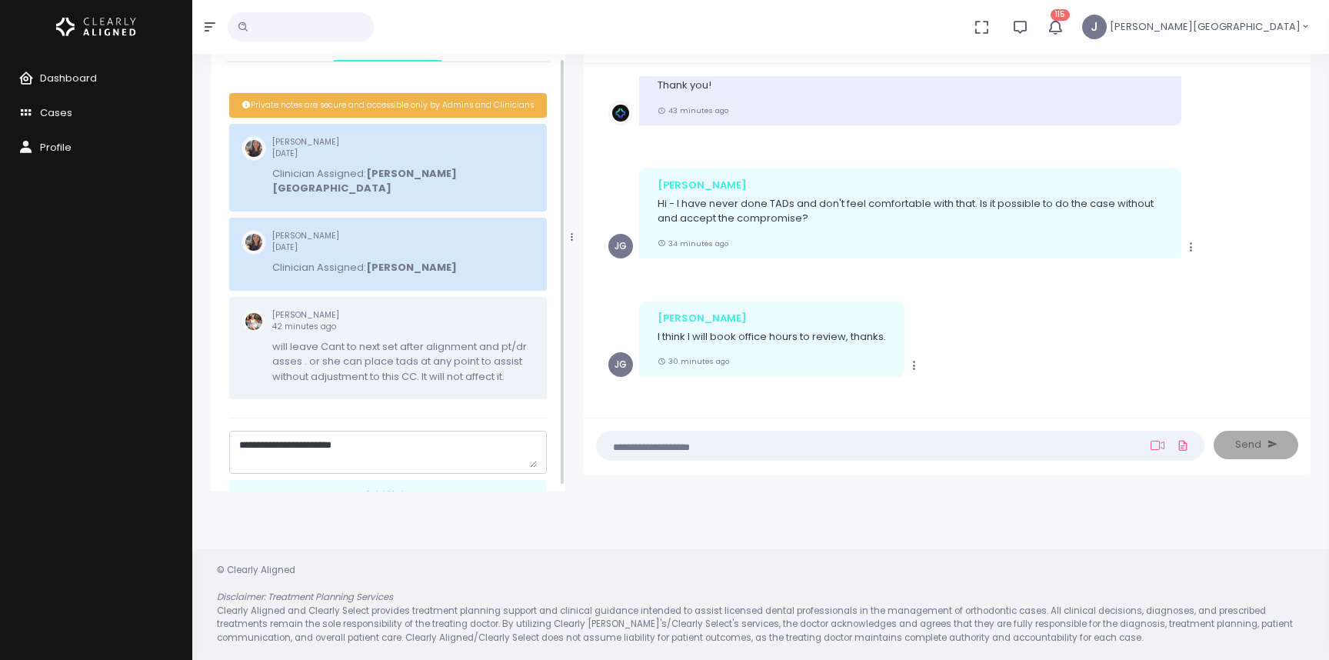
scroll to position [95, 0]
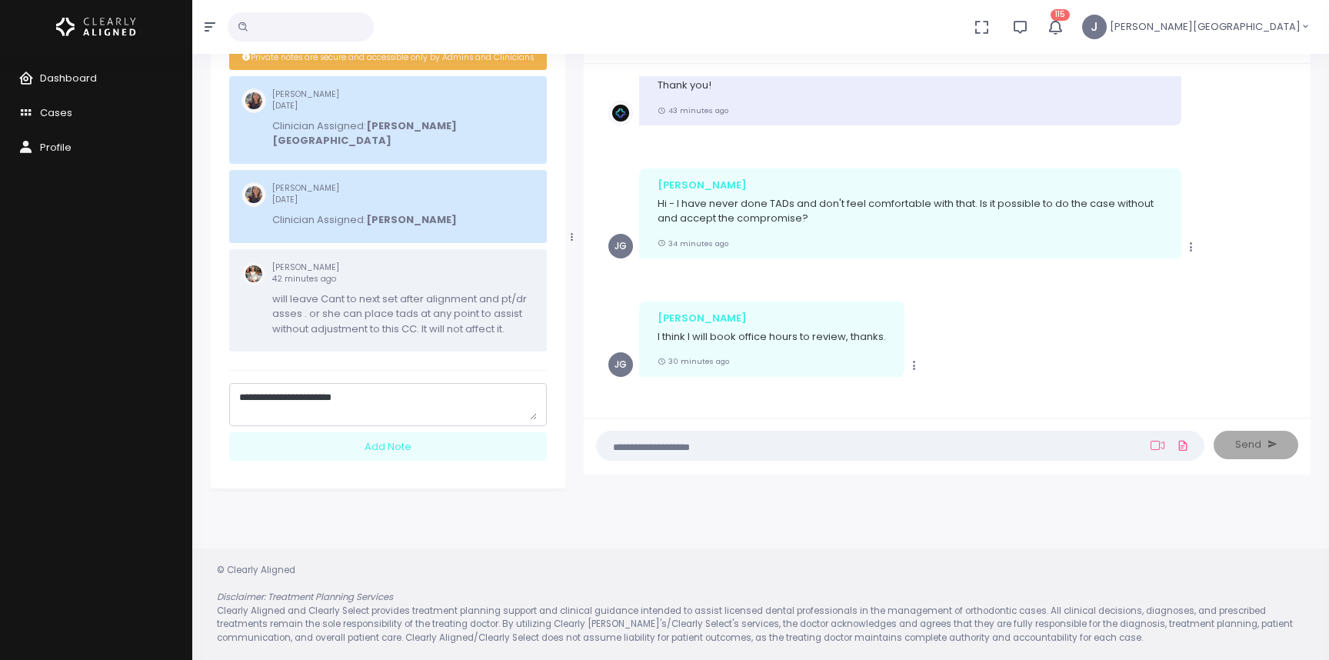
drag, startPoint x: 251, startPoint y: 379, endPoint x: 225, endPoint y: 378, distance: 26.2
click at [225, 378] on div "Case Overview Notes Attachments Status Question Patient # 25691190 Patient Name…" at bounding box center [388, 230] width 355 height 517
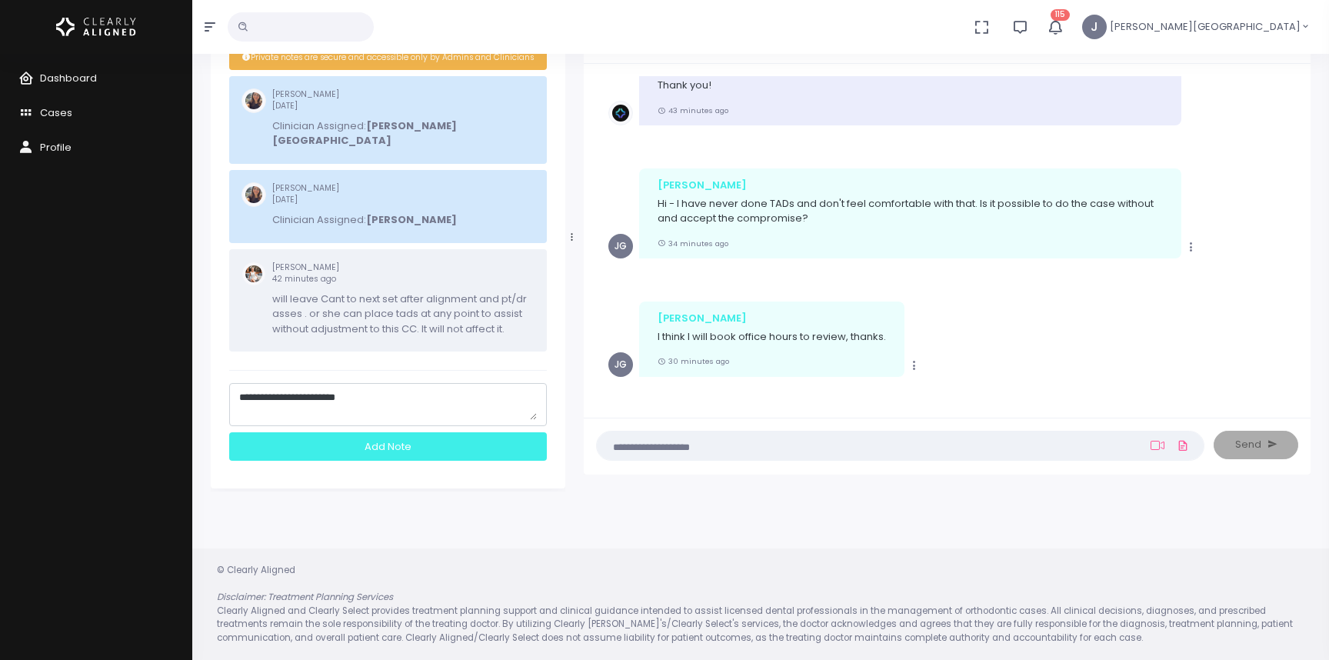
type textarea "**********"
click at [371, 432] on div "Add Note" at bounding box center [388, 446] width 318 height 28
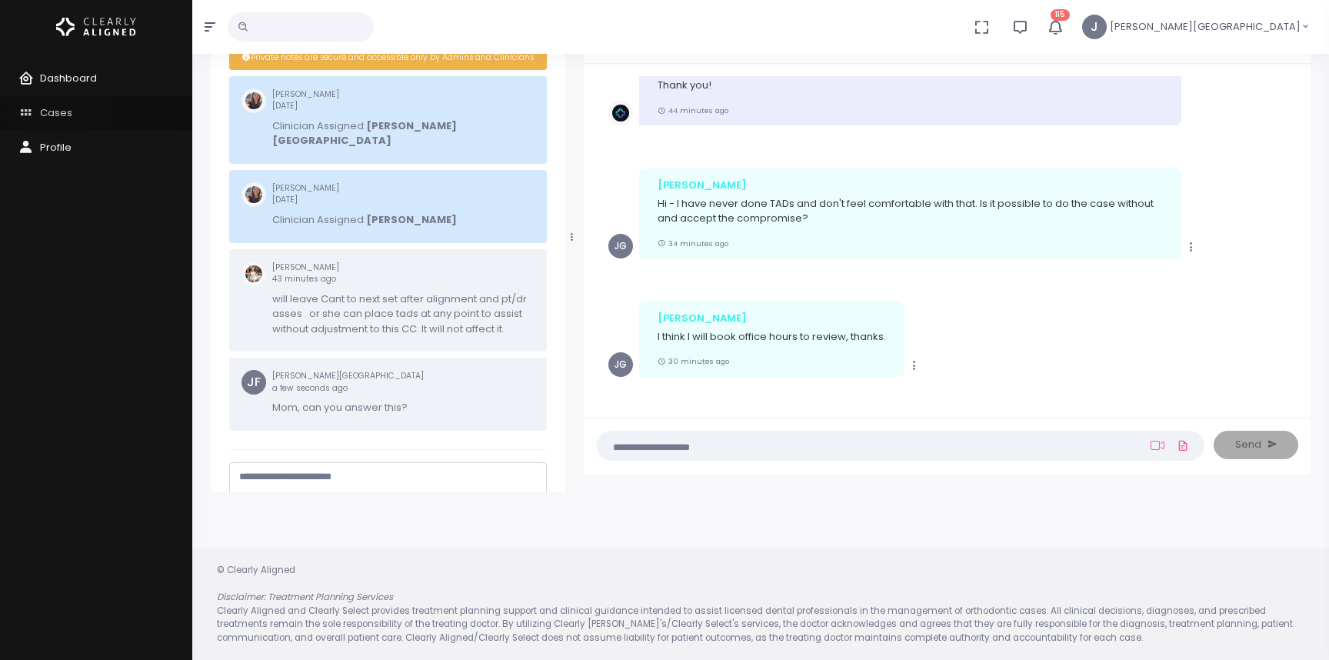
click at [57, 112] on span "Cases" at bounding box center [56, 112] width 32 height 15
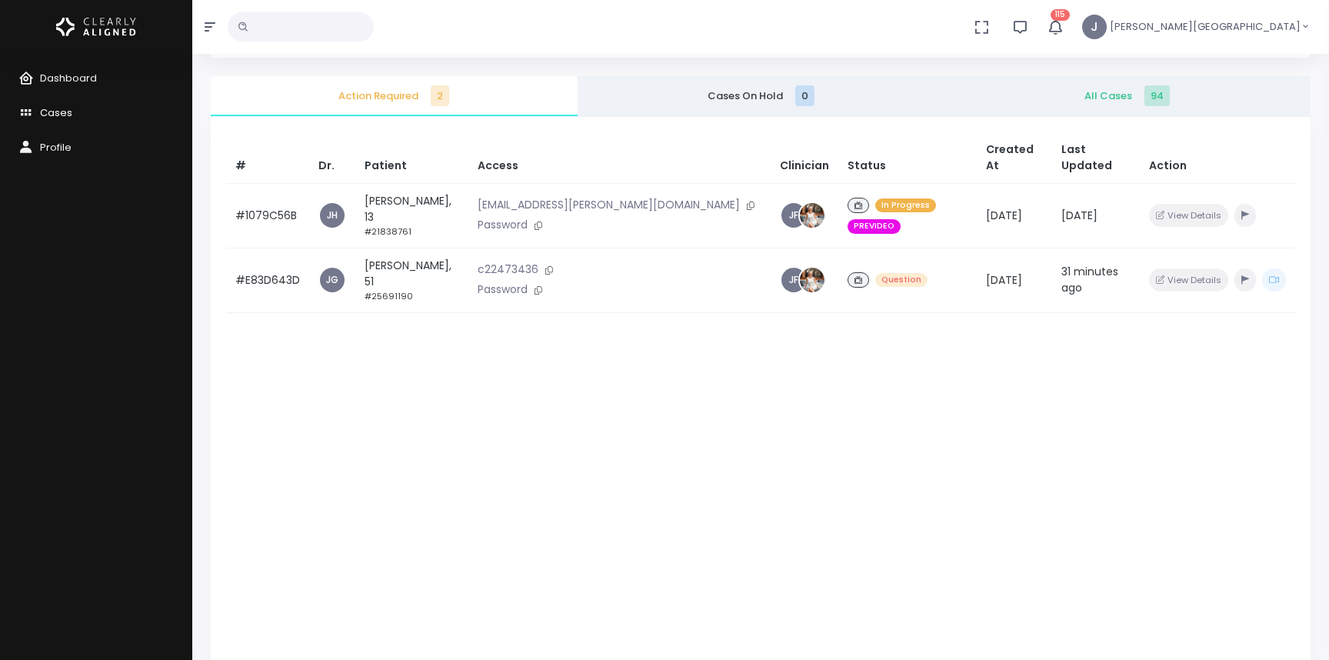
click at [58, 112] on span "Cases" at bounding box center [56, 112] width 32 height 15
drag, startPoint x: 61, startPoint y: 112, endPoint x: 91, endPoint y: 115, distance: 30.2
click at [61, 112] on span "Cases" at bounding box center [56, 112] width 32 height 15
click at [1112, 96] on span "All Cases 94" at bounding box center [1127, 95] width 342 height 15
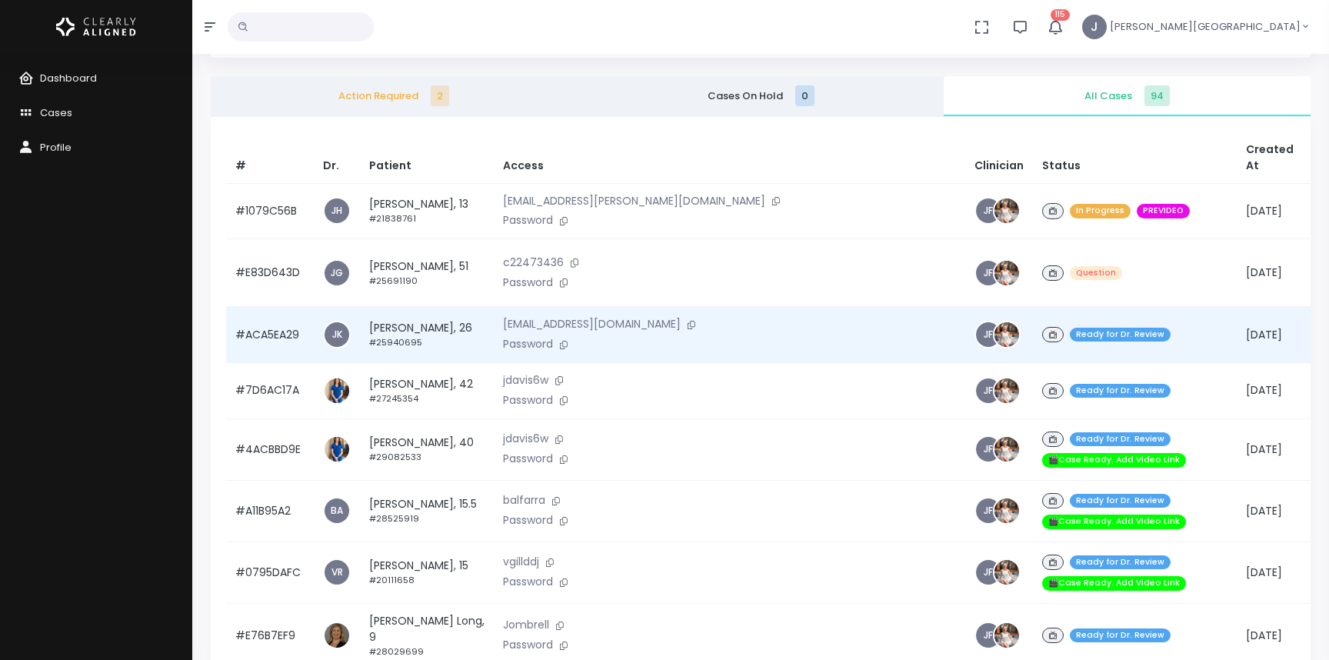
click at [627, 341] on p "Password" at bounding box center [729, 344] width 453 height 17
click at [668, 329] on p "drku@wplusdental.com" at bounding box center [729, 324] width 453 height 17
click at [342, 331] on span "JK" at bounding box center [337, 333] width 25 height 25
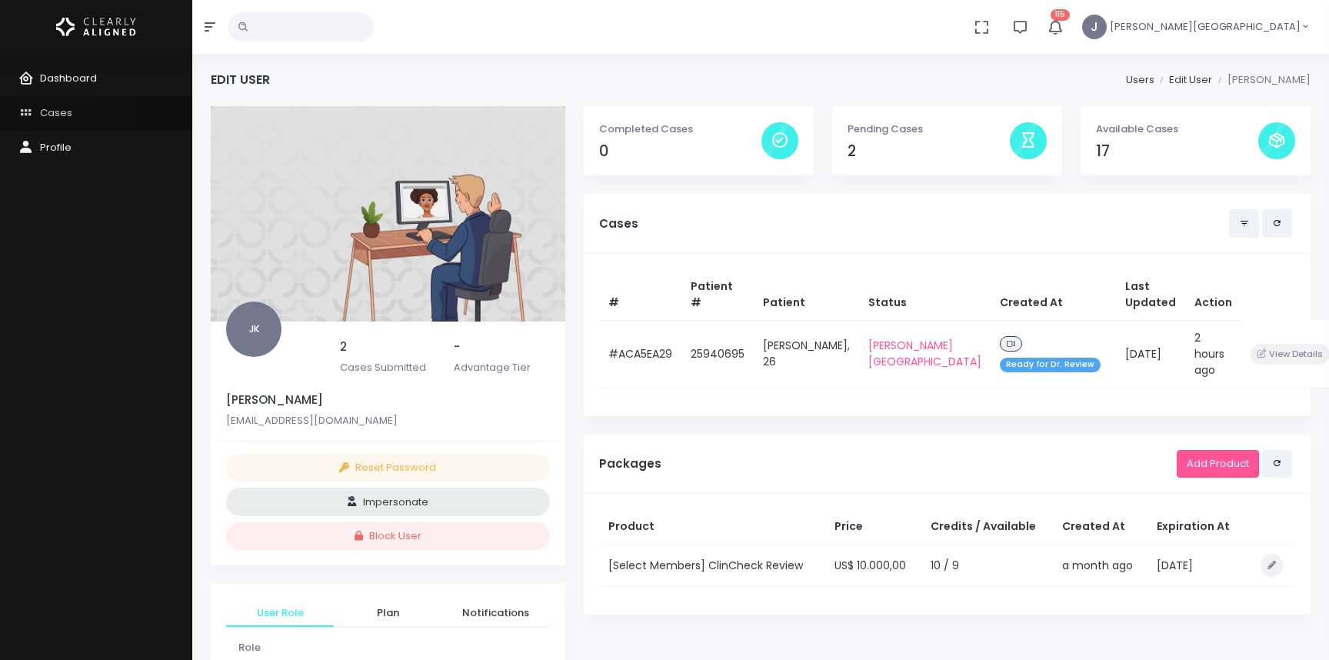
click at [59, 112] on span "Cases" at bounding box center [56, 112] width 32 height 15
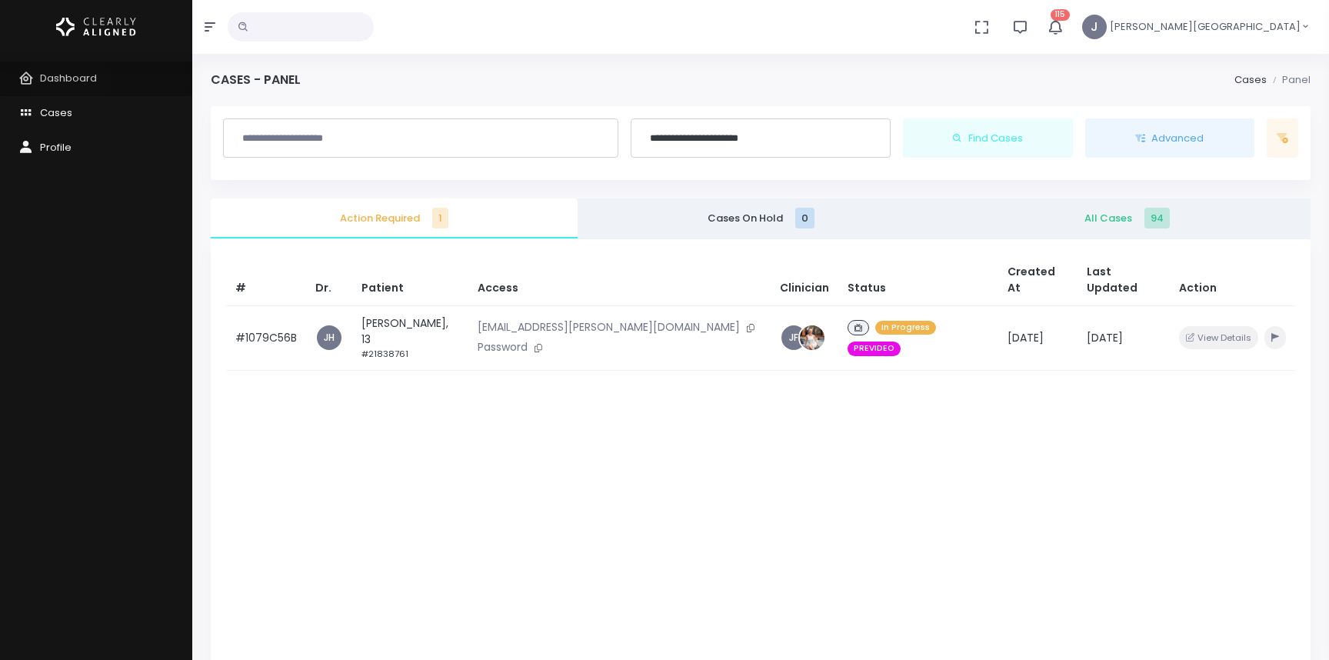
click at [68, 77] on span "Dashboard" at bounding box center [68, 78] width 57 height 15
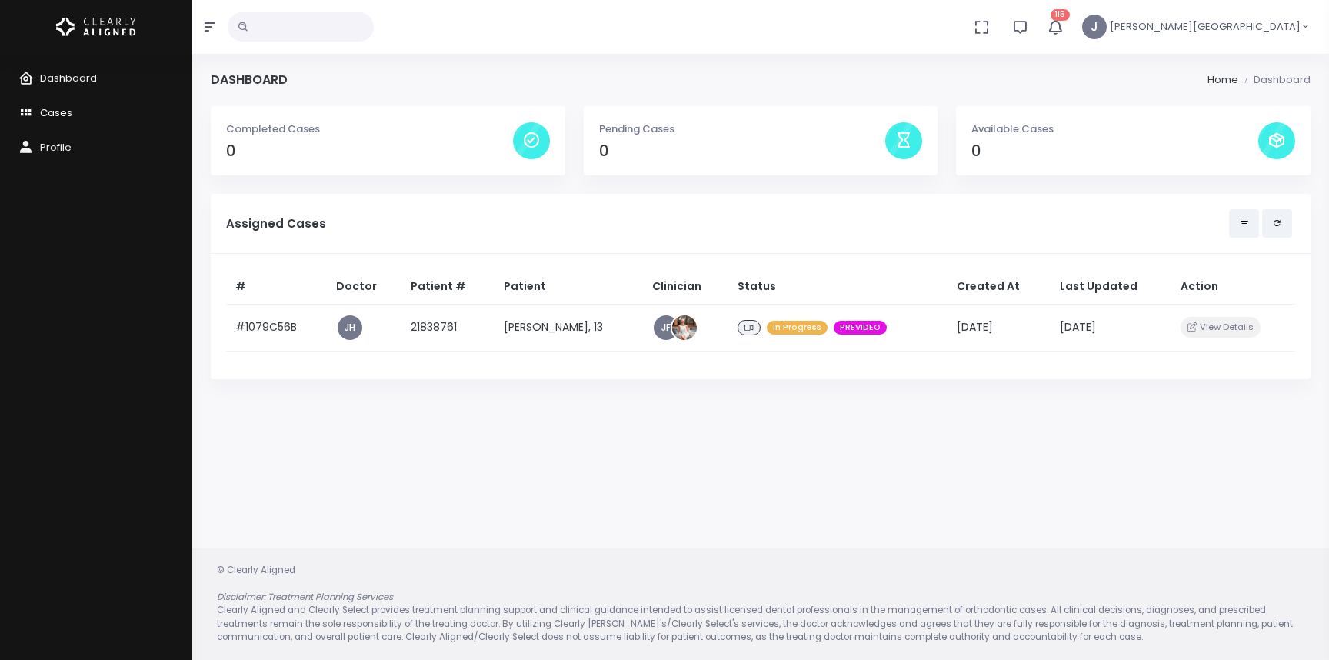
click at [52, 111] on span "Cases" at bounding box center [56, 112] width 32 height 15
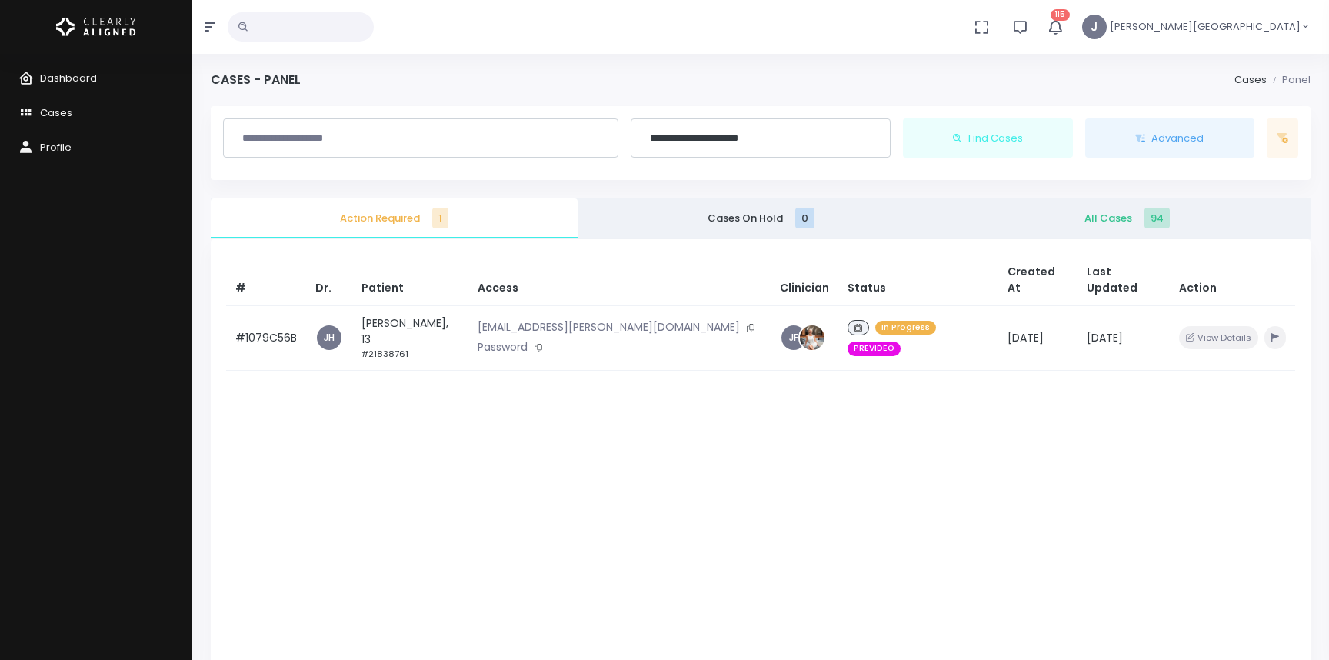
click at [1112, 218] on span "All Cases 94" at bounding box center [1127, 218] width 342 height 15
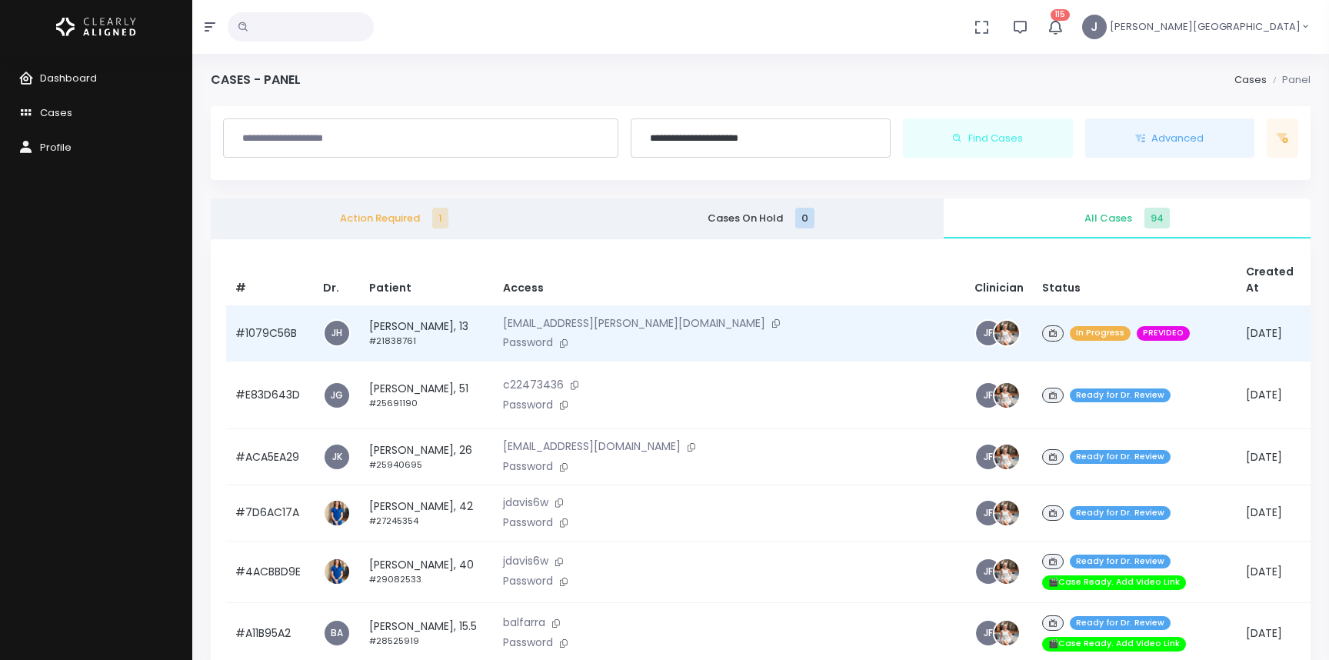
click at [654, 352] on p "Password" at bounding box center [729, 343] width 453 height 17
click at [649, 340] on p "Password" at bounding box center [729, 343] width 453 height 17
click at [345, 339] on span "JH" at bounding box center [337, 331] width 25 height 25
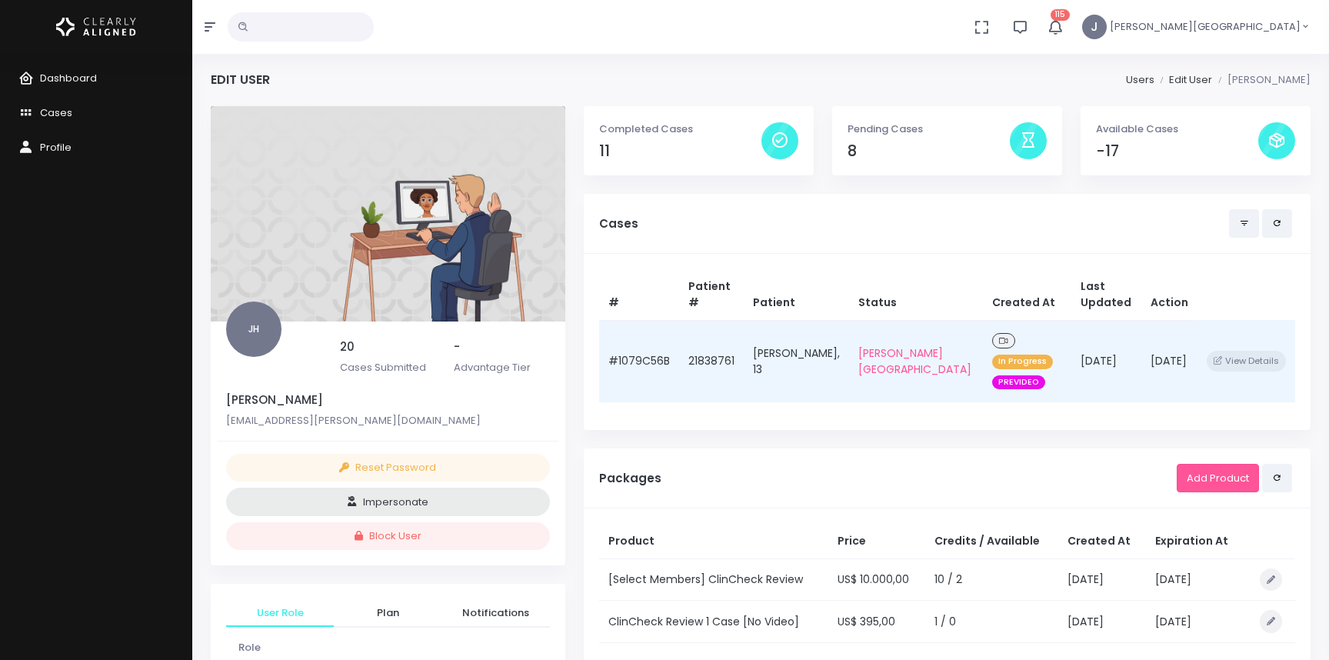
click at [768, 346] on td "[PERSON_NAME], 13" at bounding box center [796, 361] width 105 height 82
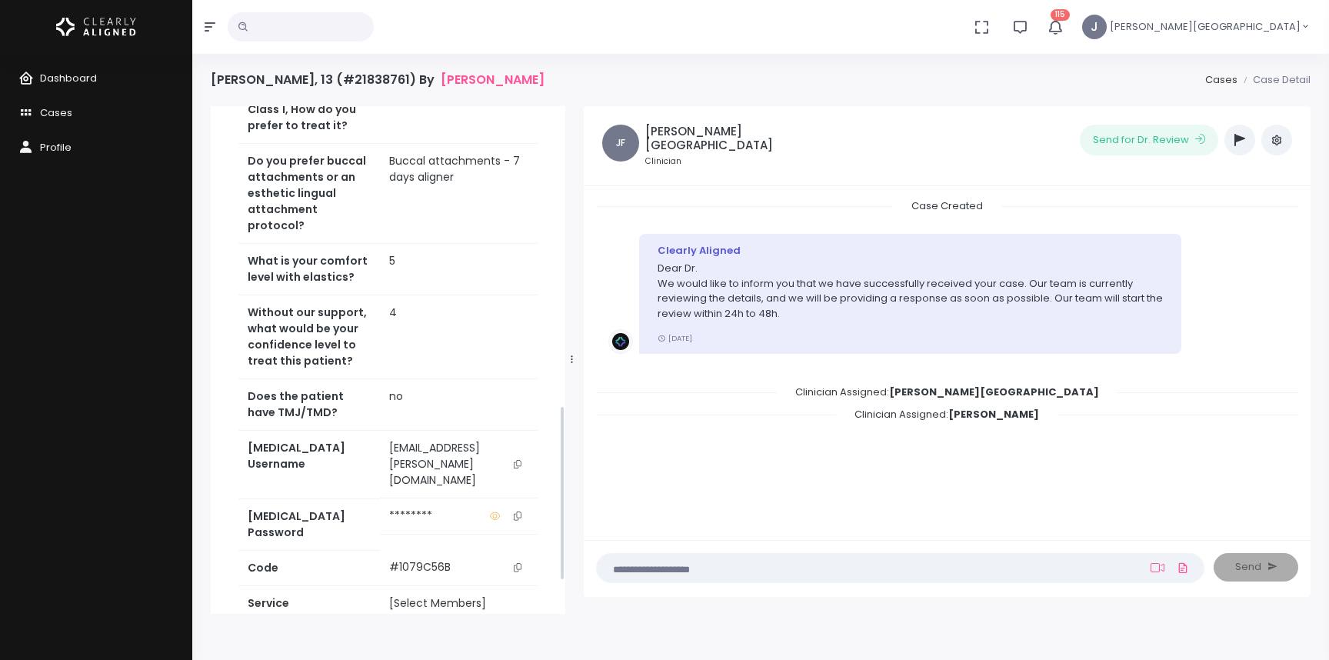
scroll to position [961, 0]
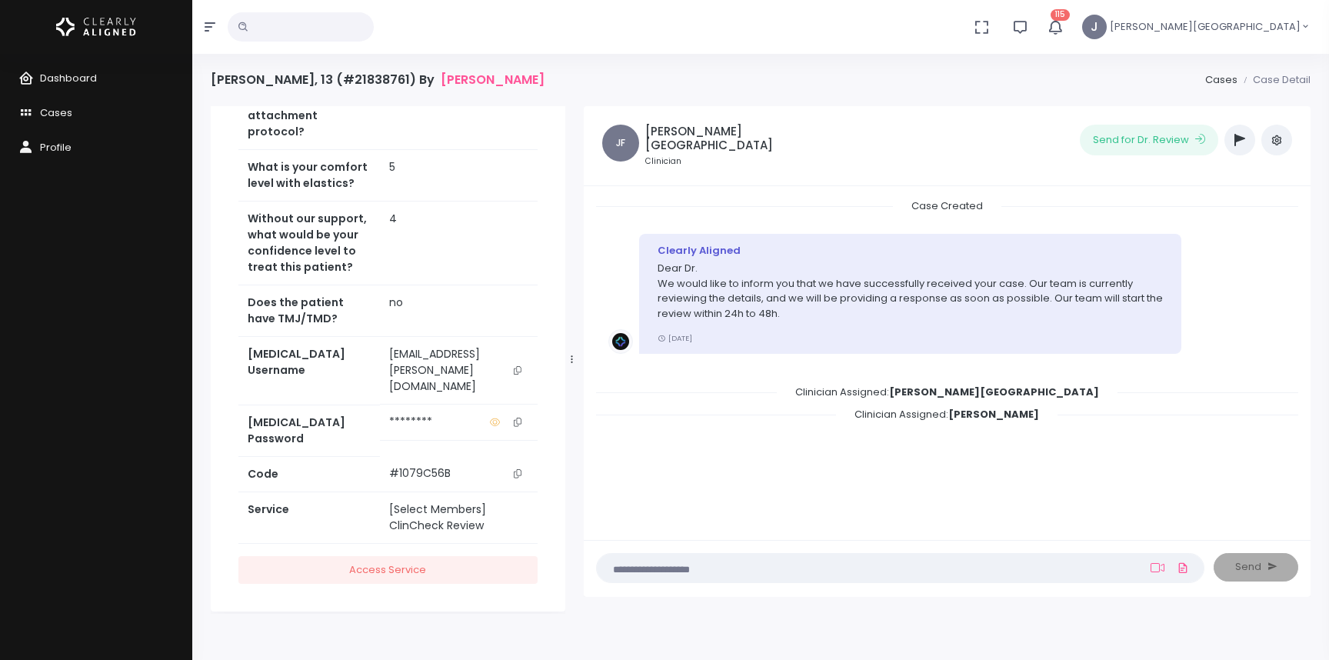
click at [522, 419] on icon "scrollable content" at bounding box center [518, 422] width 8 height 8
